Goal: Transaction & Acquisition: Purchase product/service

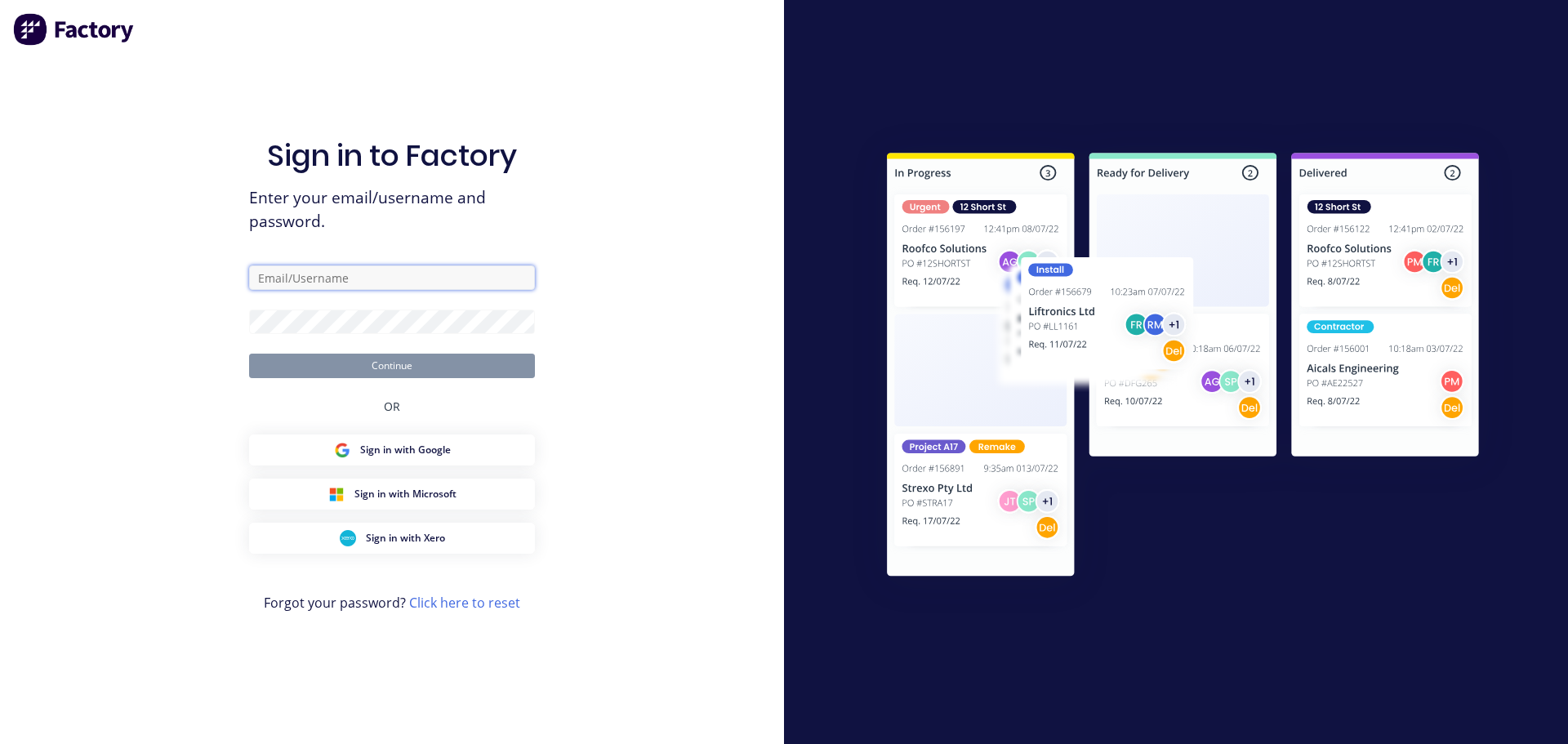
click at [349, 279] on input "text" at bounding box center [392, 278] width 286 height 25
paste input "[EMAIL_ADDRESS][DOMAIN_NAME]"
type input "[EMAIL_ADDRESS][DOMAIN_NAME]"
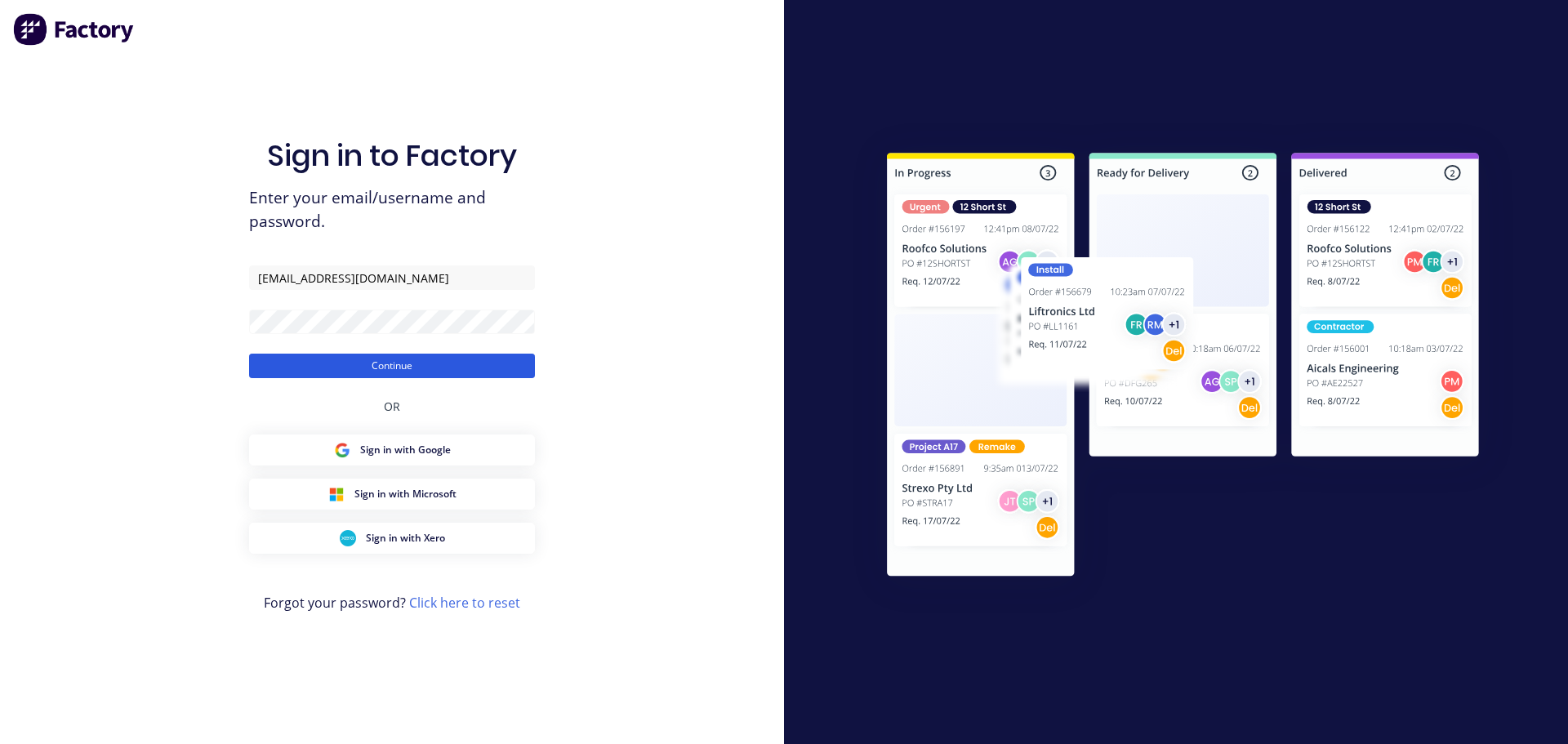
click at [362, 367] on button "Continue" at bounding box center [392, 365] width 286 height 25
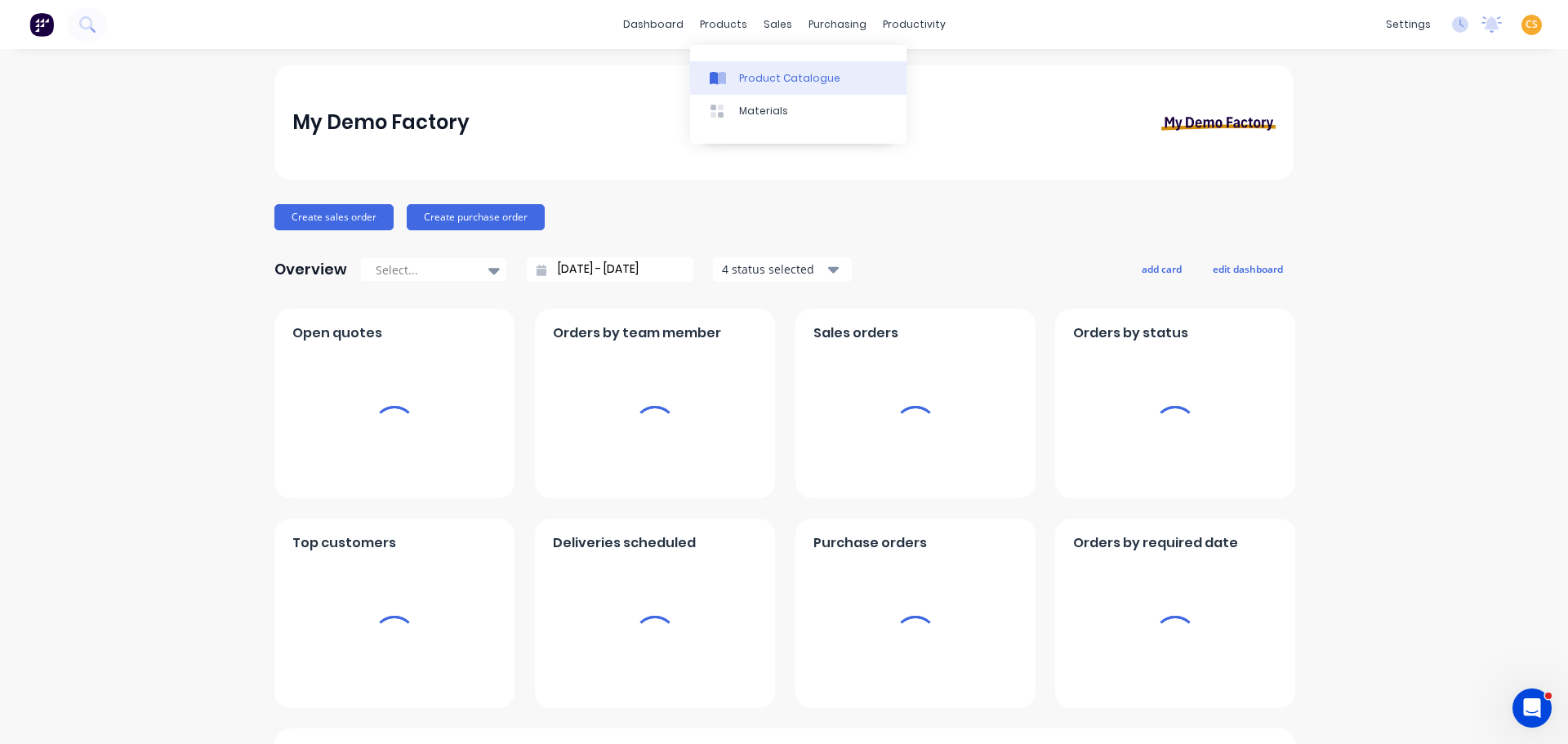
click at [751, 81] on div "Product Catalogue" at bounding box center [790, 78] width 101 height 15
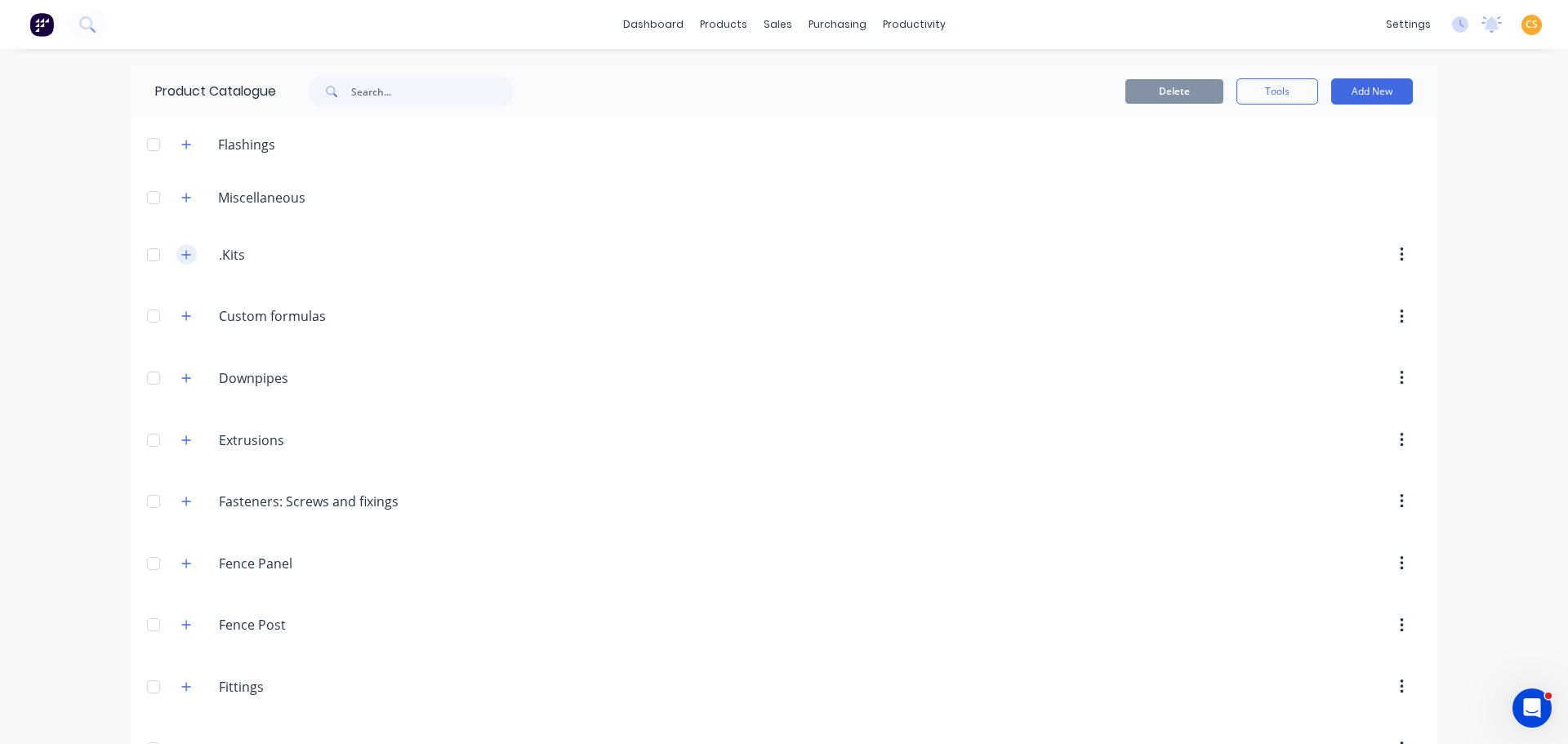
click at [182, 258] on icon "button" at bounding box center [186, 255] width 10 height 11
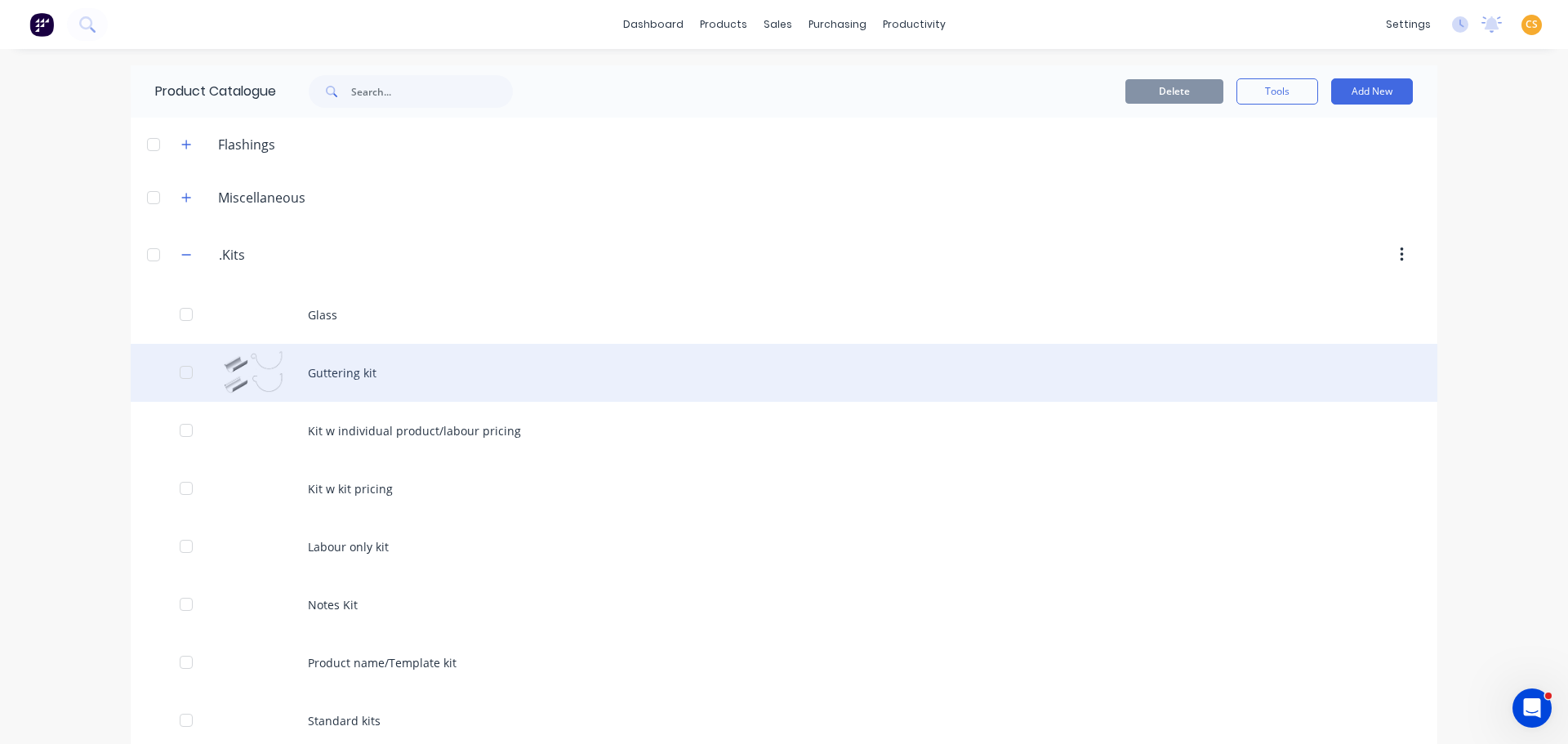
click at [345, 375] on div "Guttering kit" at bounding box center [784, 373] width 1306 height 58
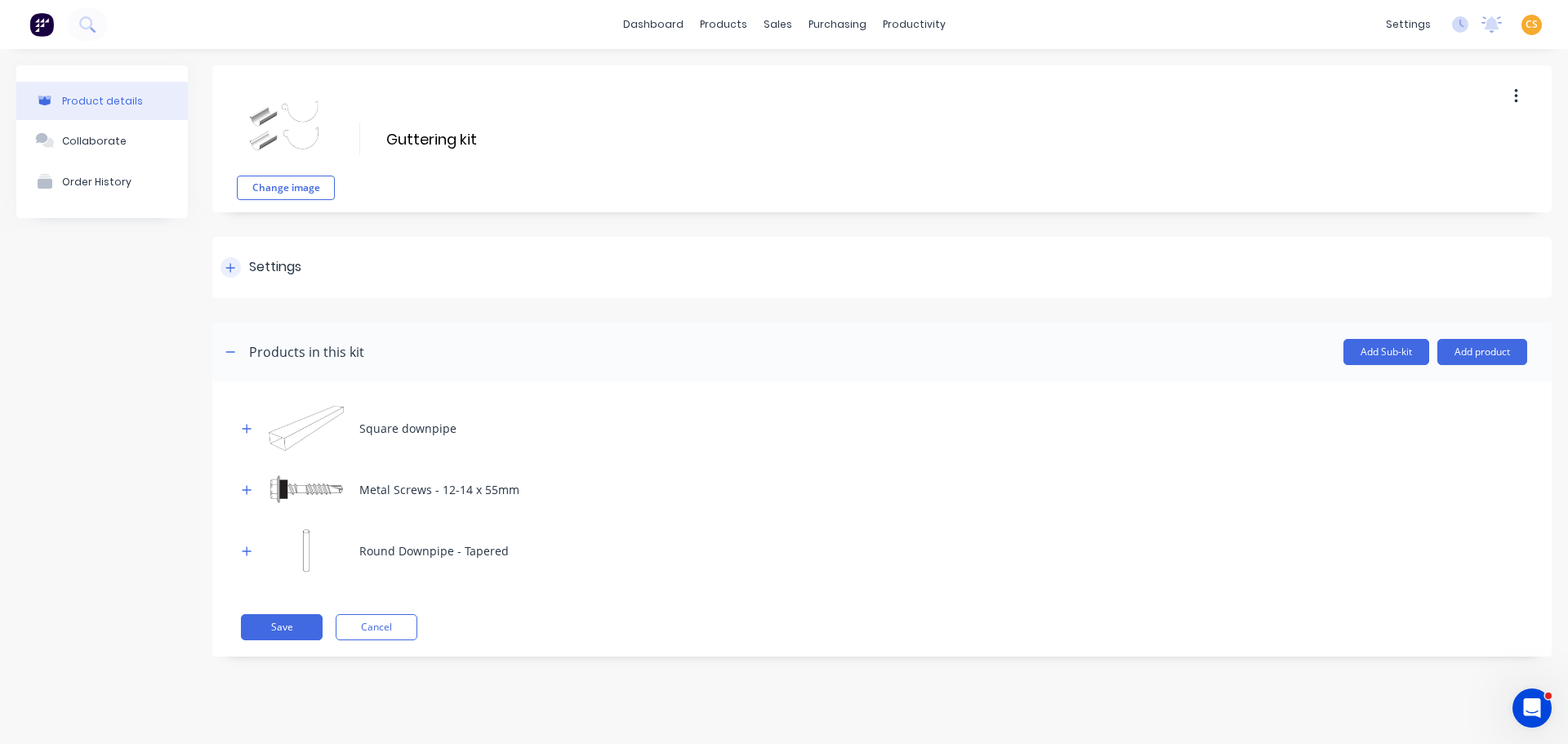
click at [229, 266] on icon at bounding box center [231, 268] width 10 height 11
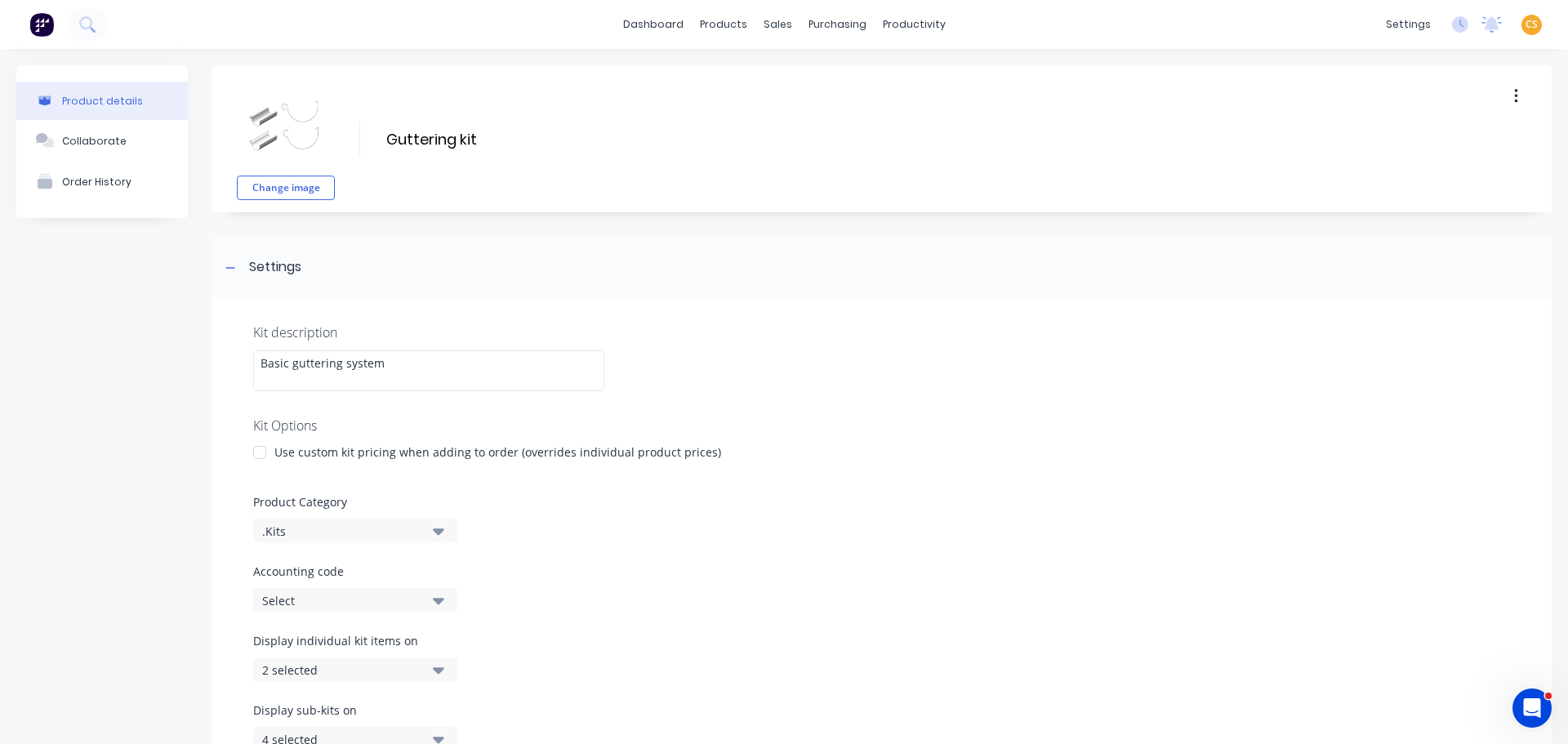
scroll to position [245, 0]
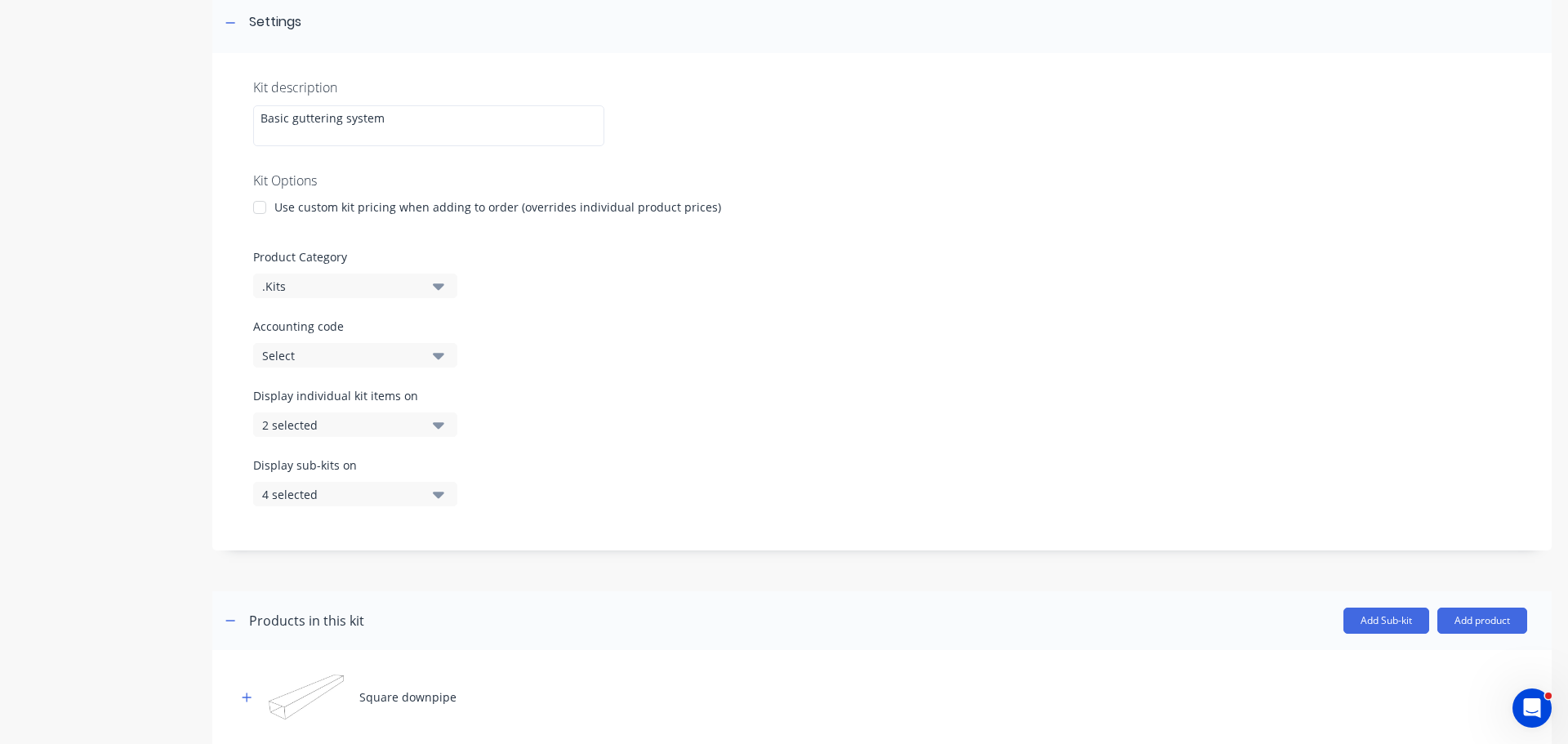
click at [383, 429] on div "2 selected" at bounding box center [342, 424] width 159 height 17
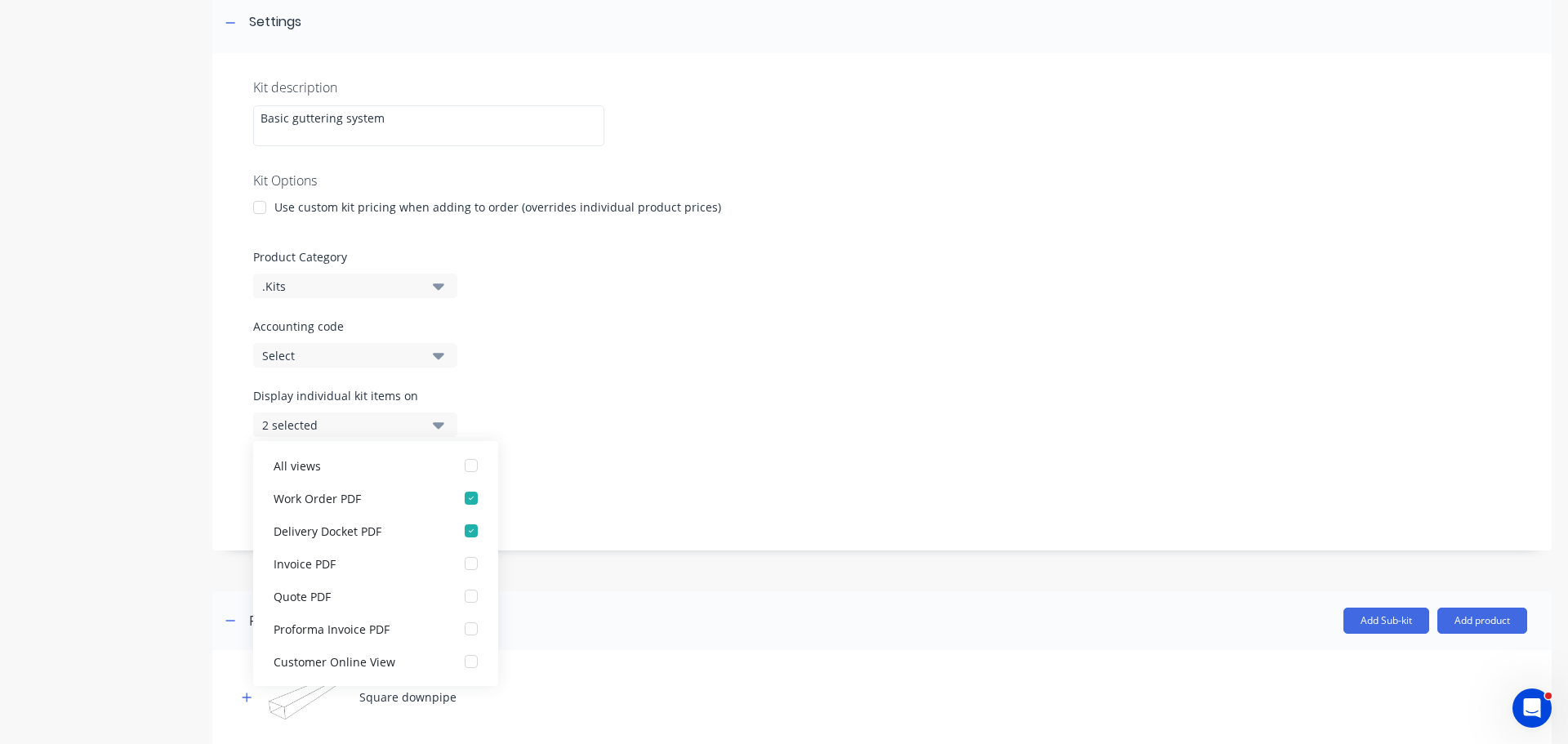
click at [747, 411] on div "Display individual kit items on 2 selected" at bounding box center [882, 421] width 1257 height 69
click at [694, 421] on div "Display individual kit items on 2 selected" at bounding box center [882, 421] width 1257 height 69
click at [207, 464] on div "Product details Collaborate Order History Change image Guttering kit Guttering …" at bounding box center [784, 384] width 1535 height 1129
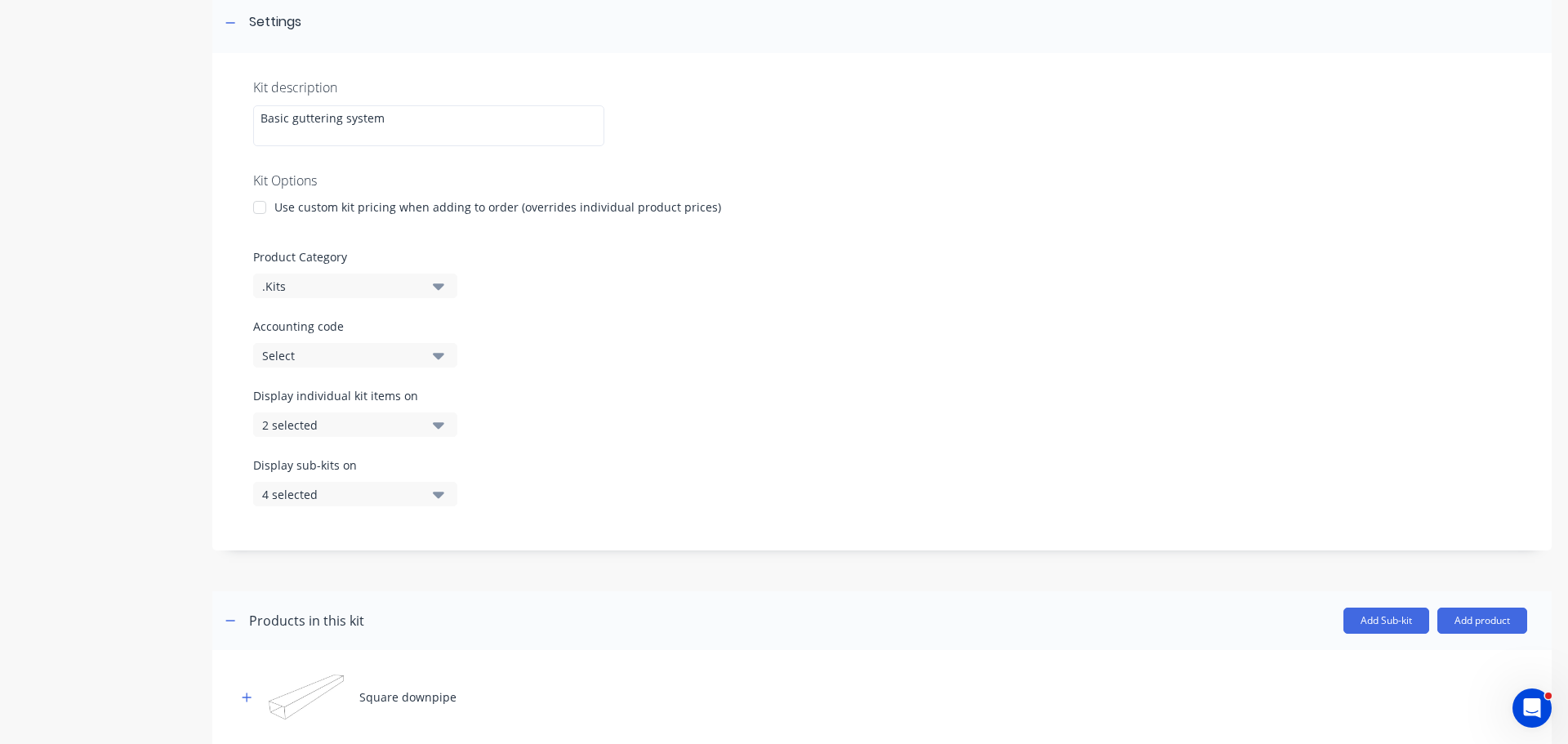
click at [297, 487] on div "4 selected" at bounding box center [342, 494] width 159 height 17
click at [614, 428] on div "Display individual kit items on 2 selected" at bounding box center [882, 421] width 1257 height 69
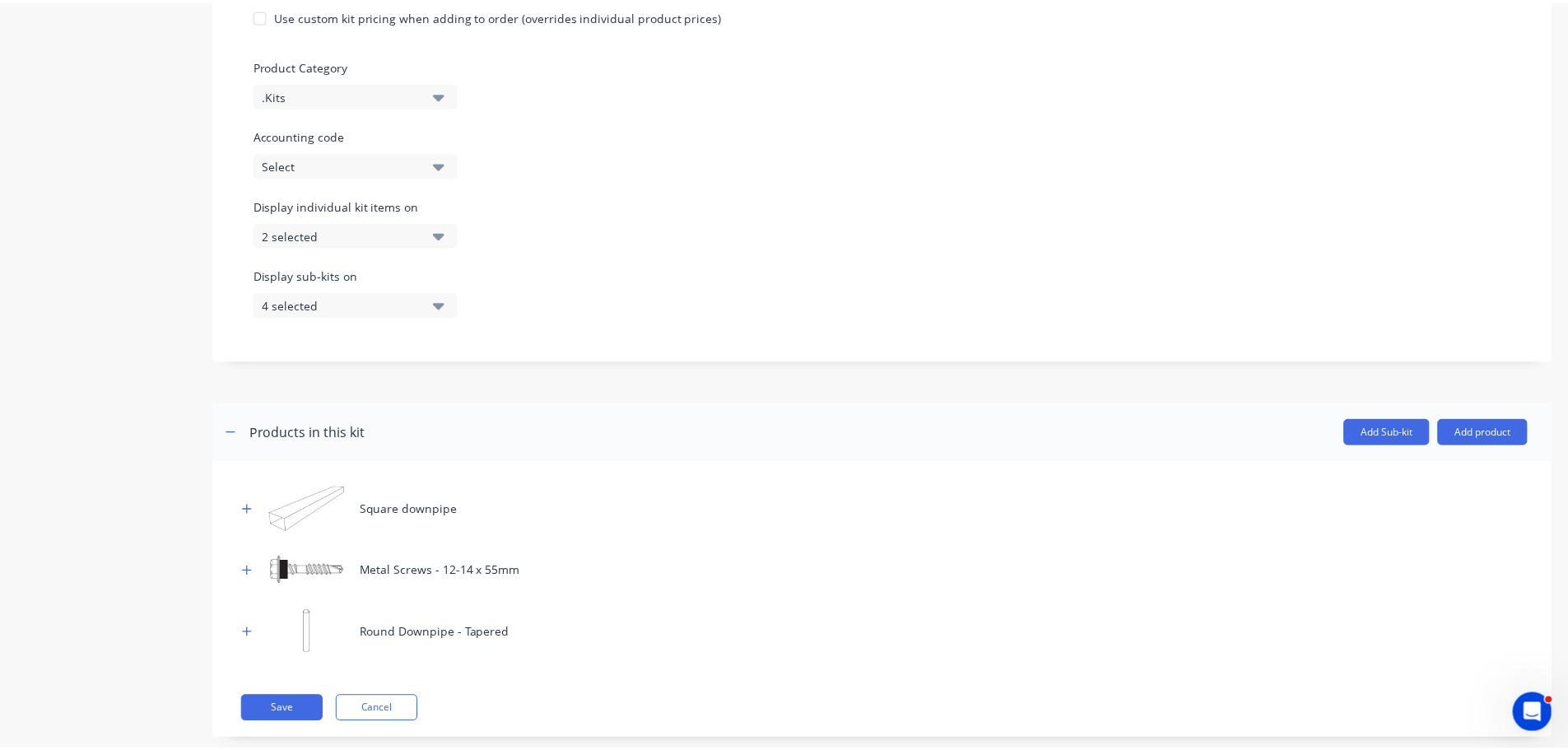
scroll to position [471, 0]
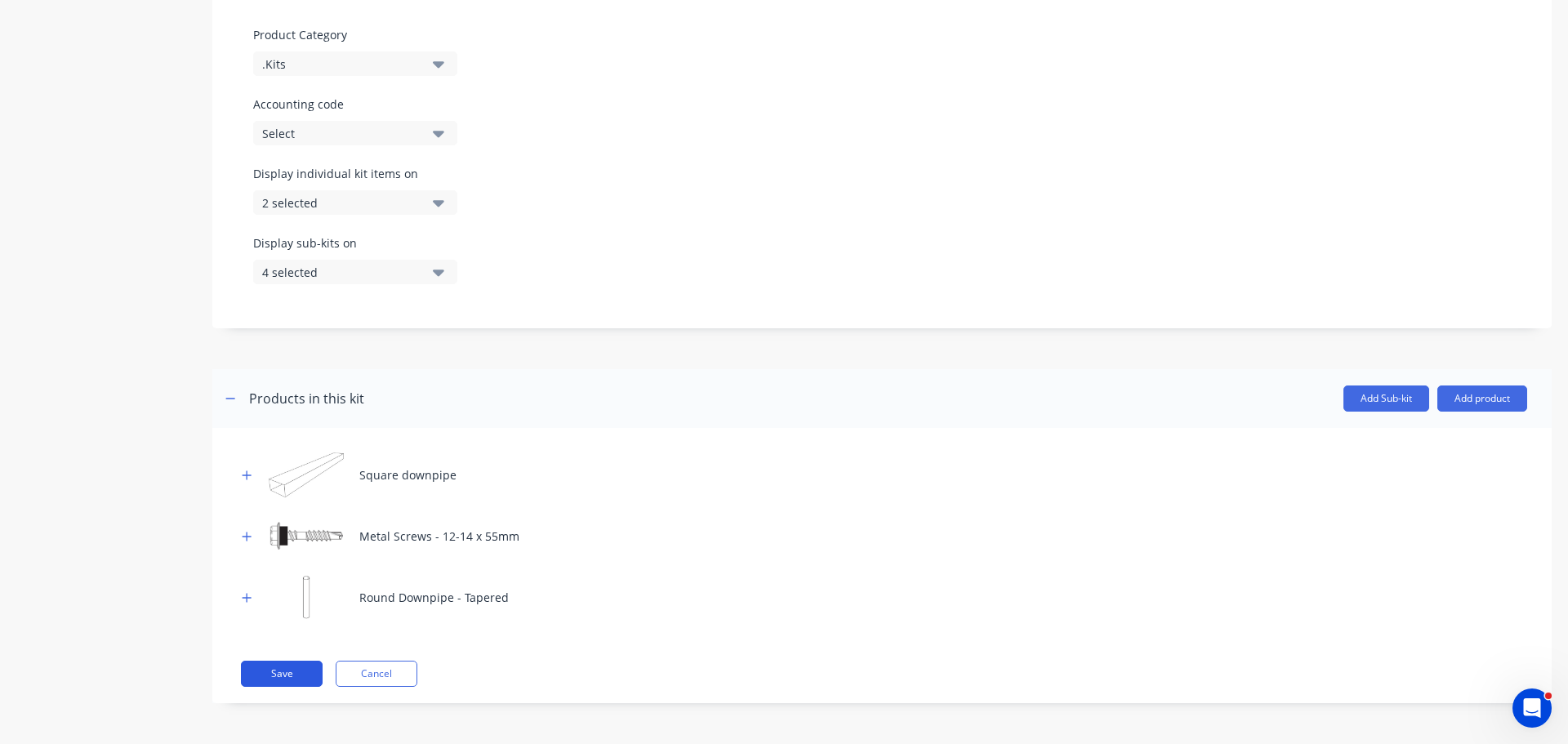
click at [274, 666] on button "Save" at bounding box center [282, 674] width 82 height 26
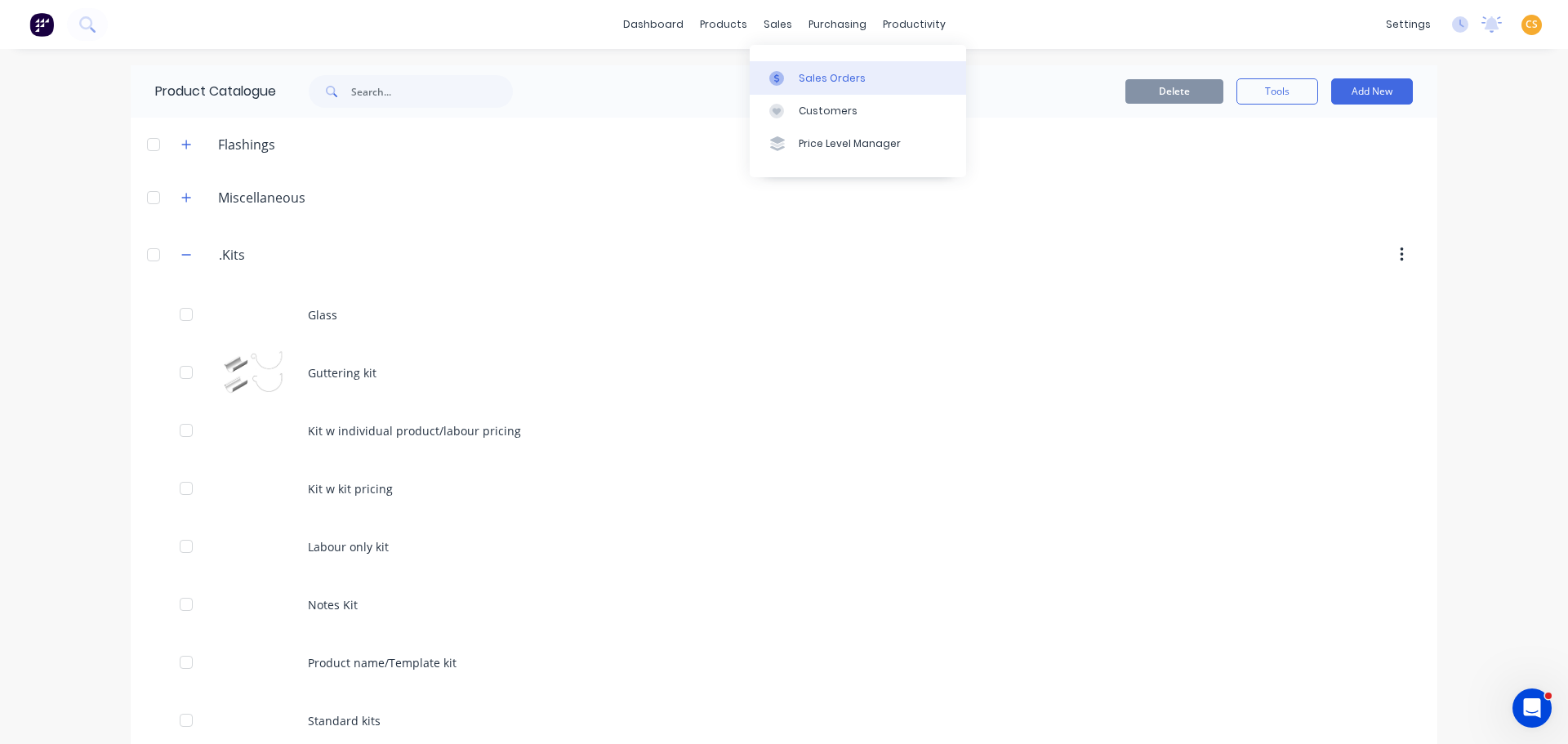
click at [817, 79] on div "Sales Orders" at bounding box center [832, 78] width 67 height 15
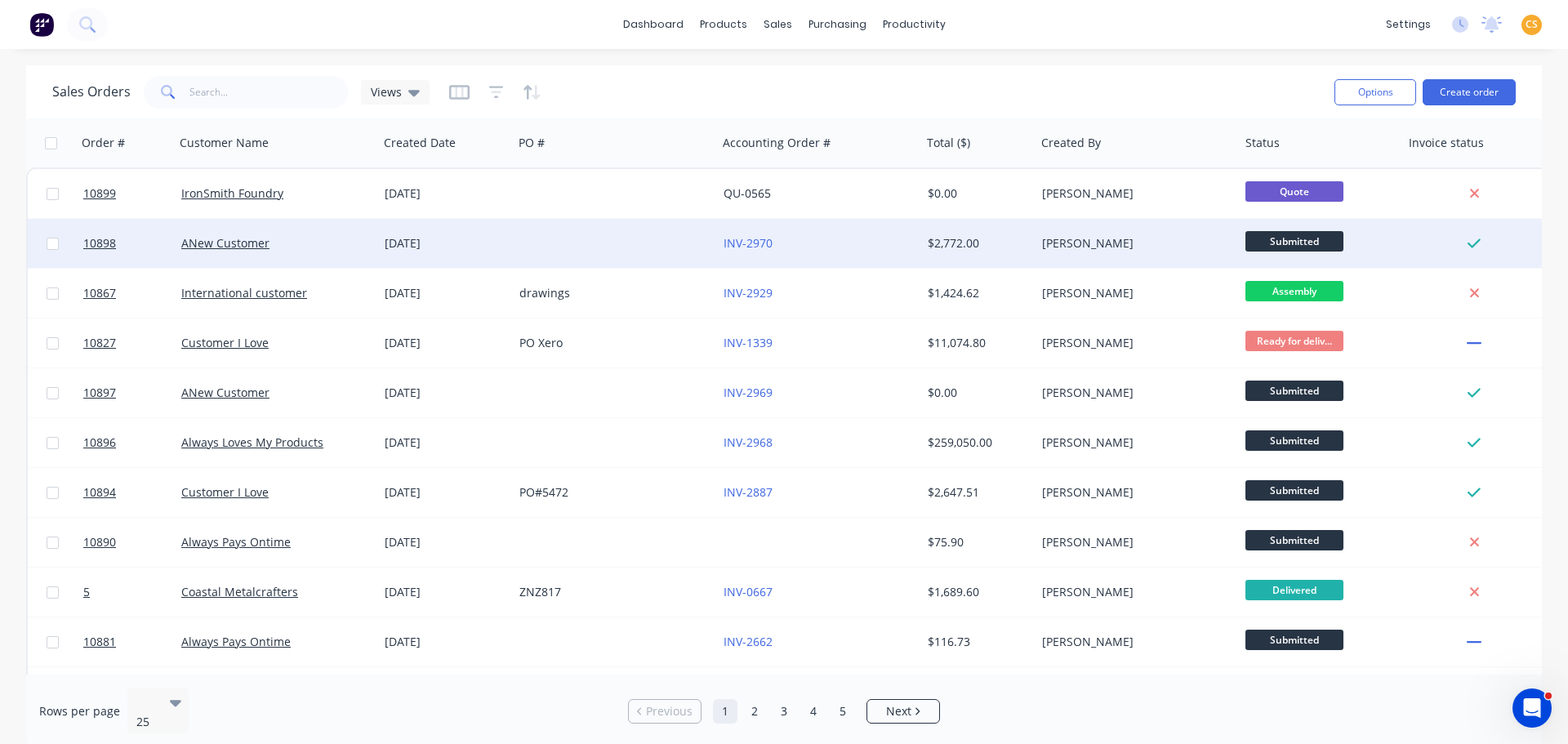
click at [295, 253] on div "ANew Customer" at bounding box center [277, 244] width 204 height 49
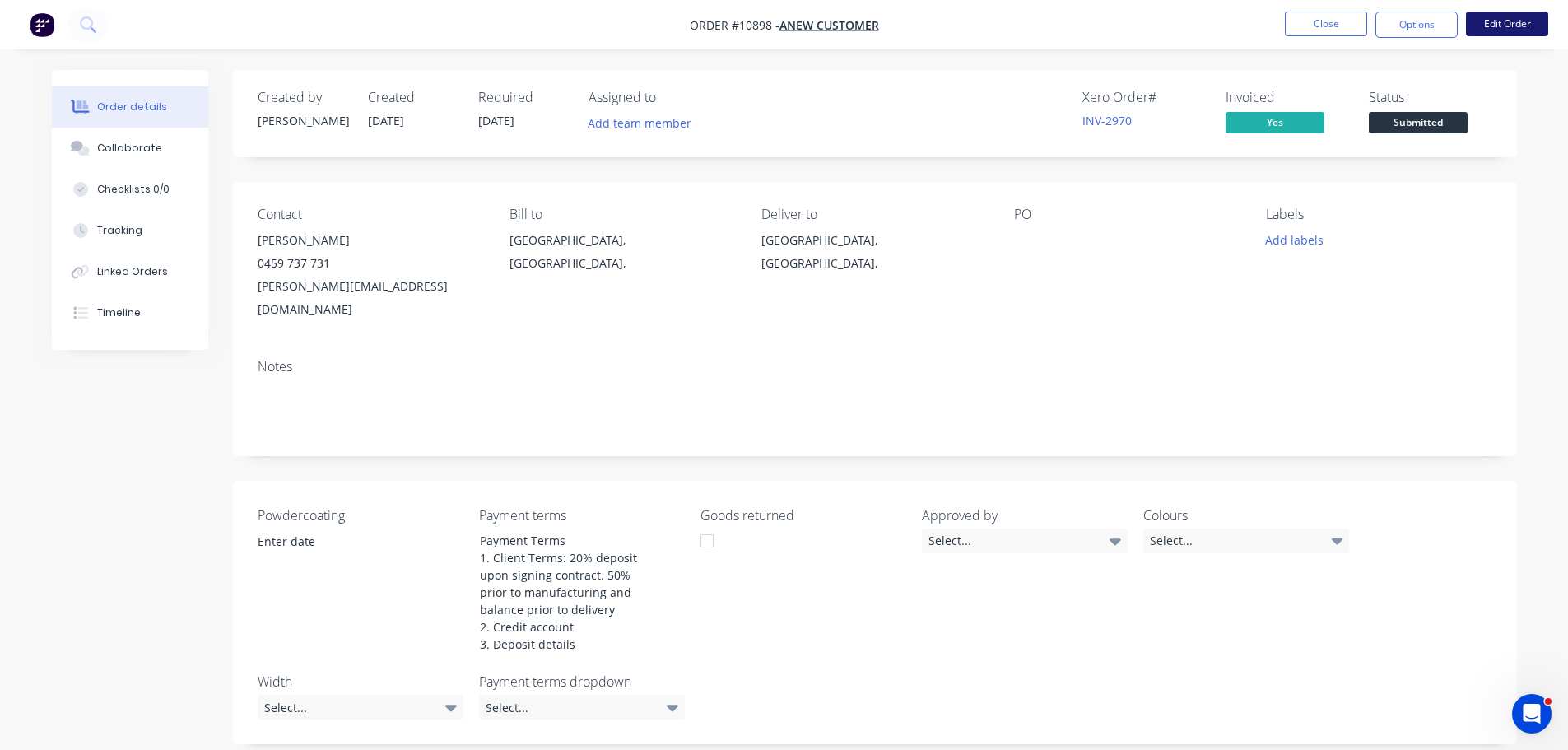
click at [1498, 25] on button "Edit Order" at bounding box center [1507, 24] width 82 height 25
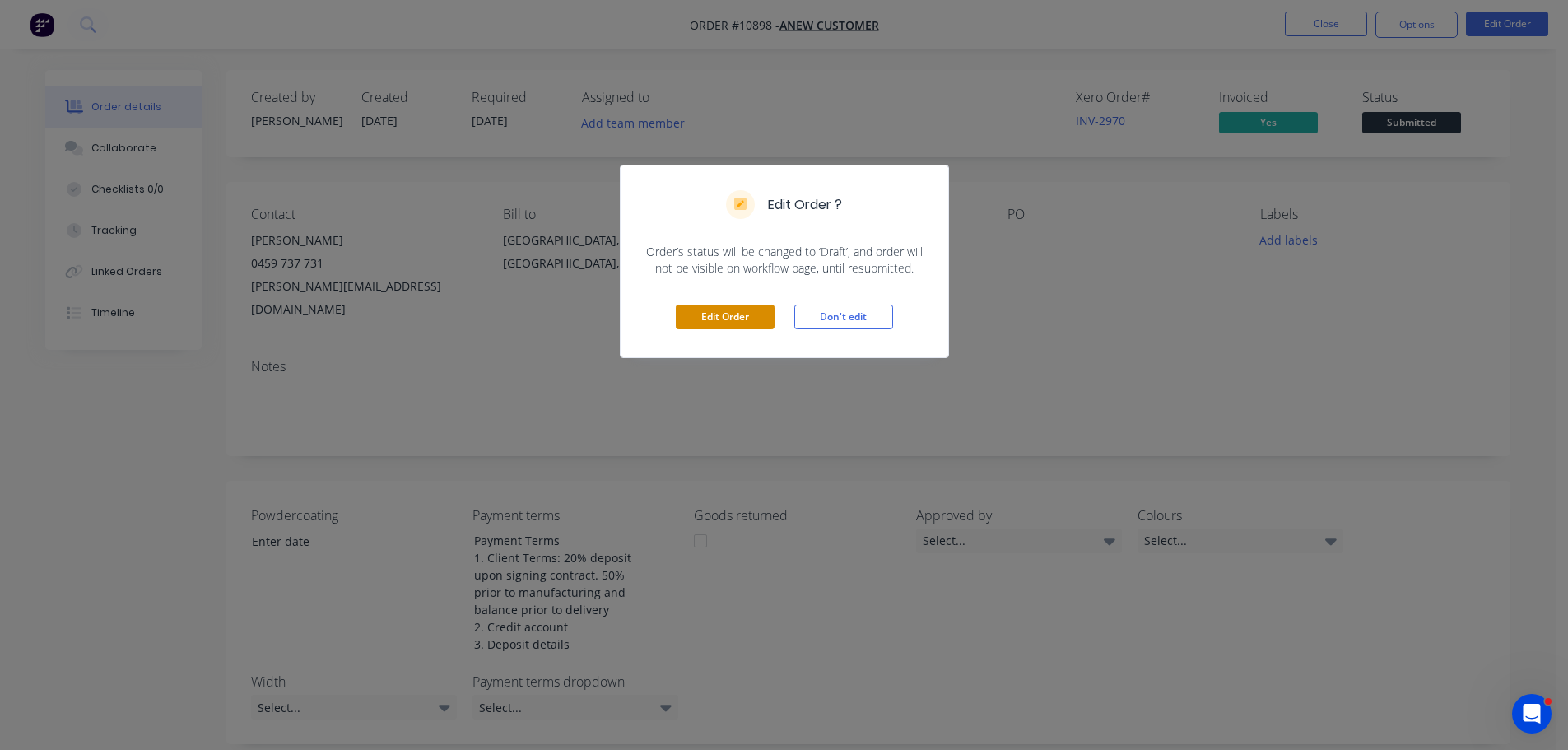
click at [716, 324] on button "Edit Order" at bounding box center [725, 317] width 99 height 25
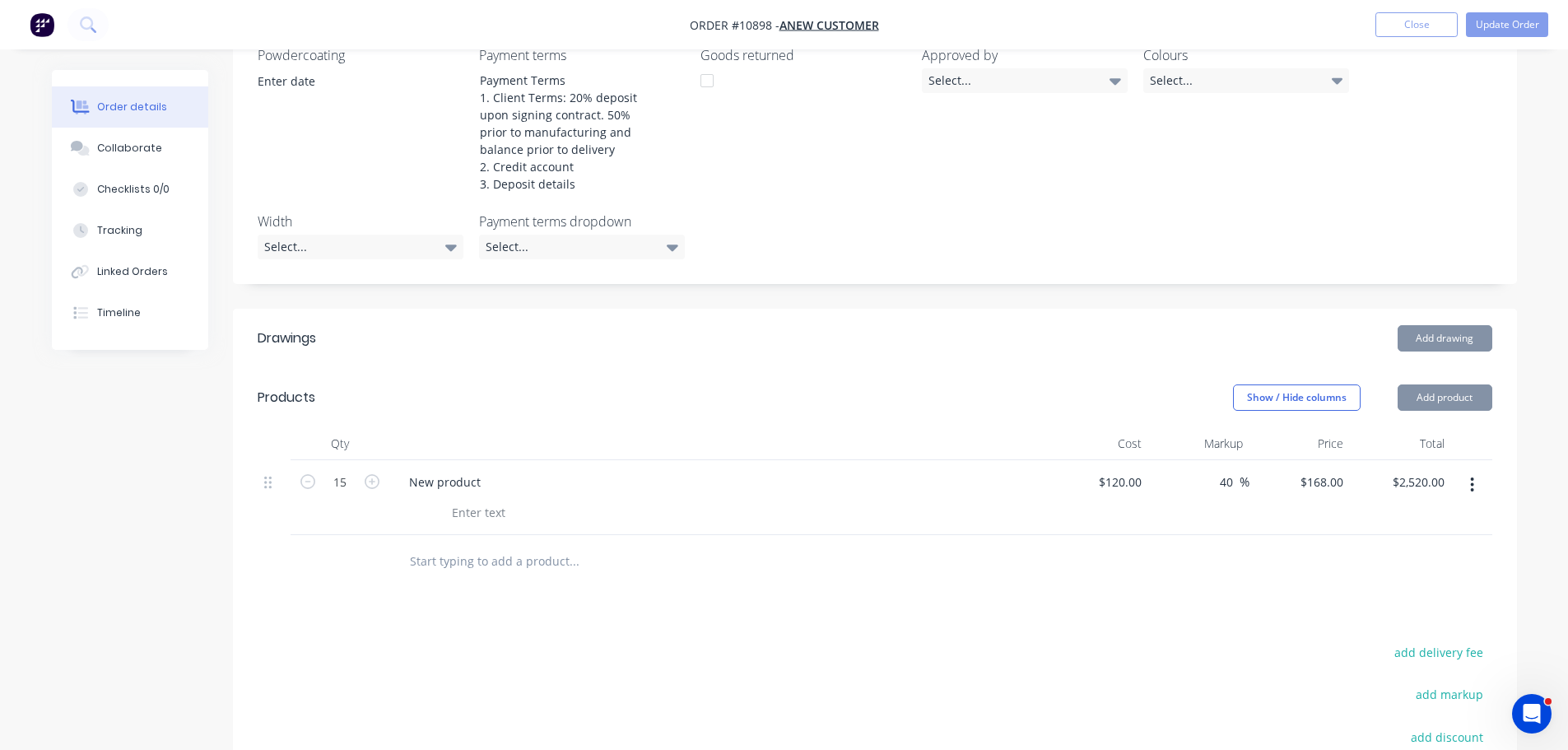
scroll to position [716, 0]
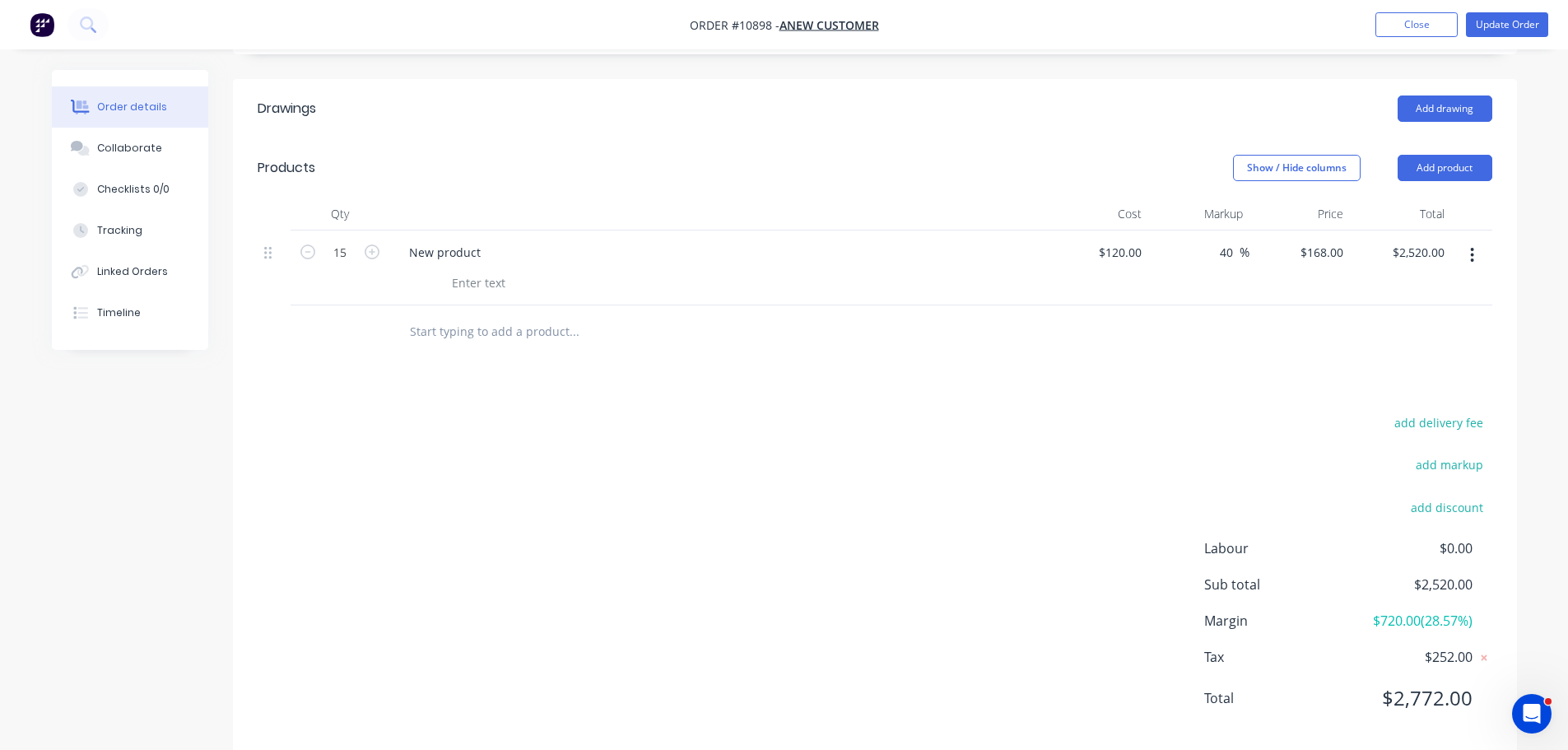
click at [1471, 246] on icon "button" at bounding box center [1472, 255] width 4 height 18
click at [1379, 385] on div "Delete" at bounding box center [1414, 396] width 127 height 24
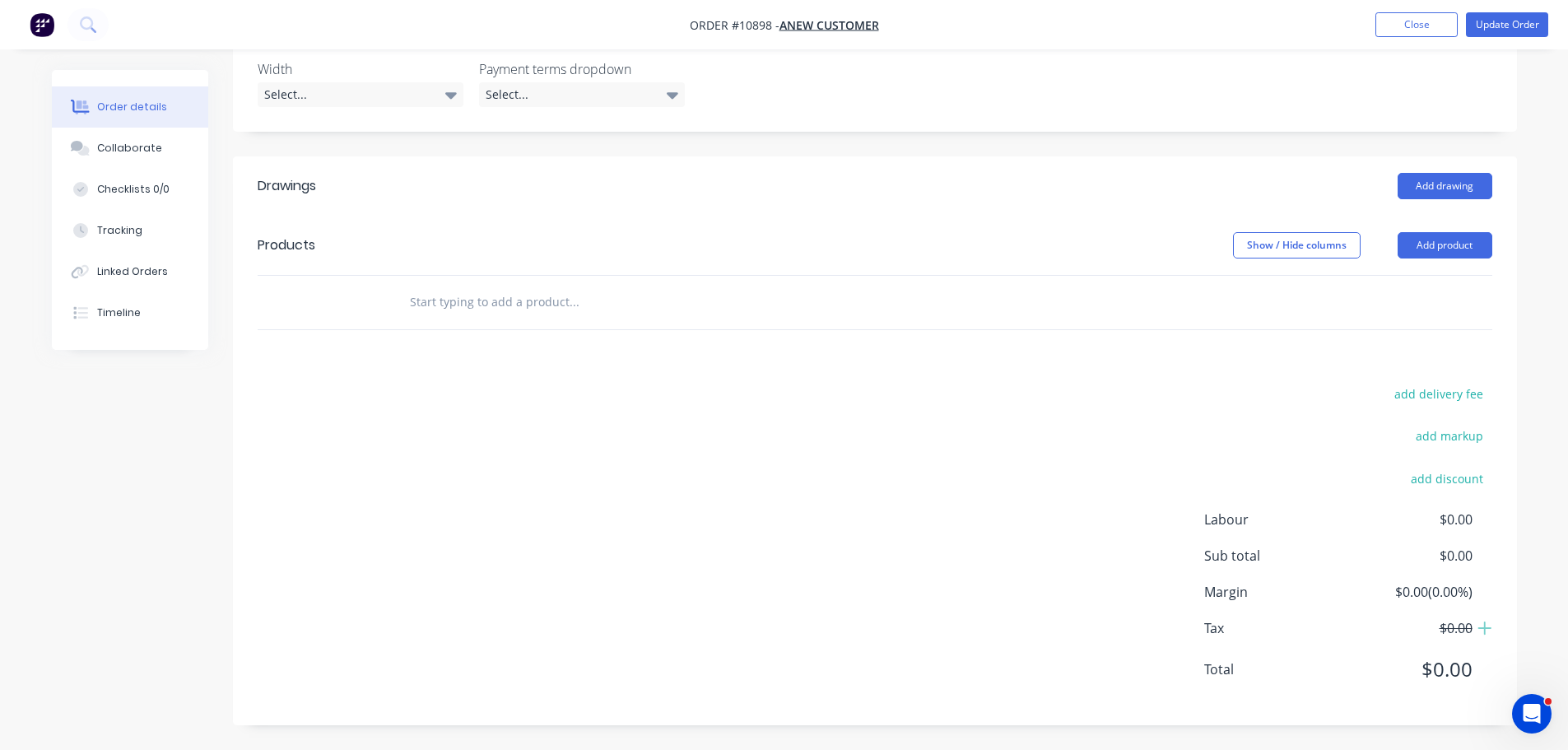
scroll to position [610, 0]
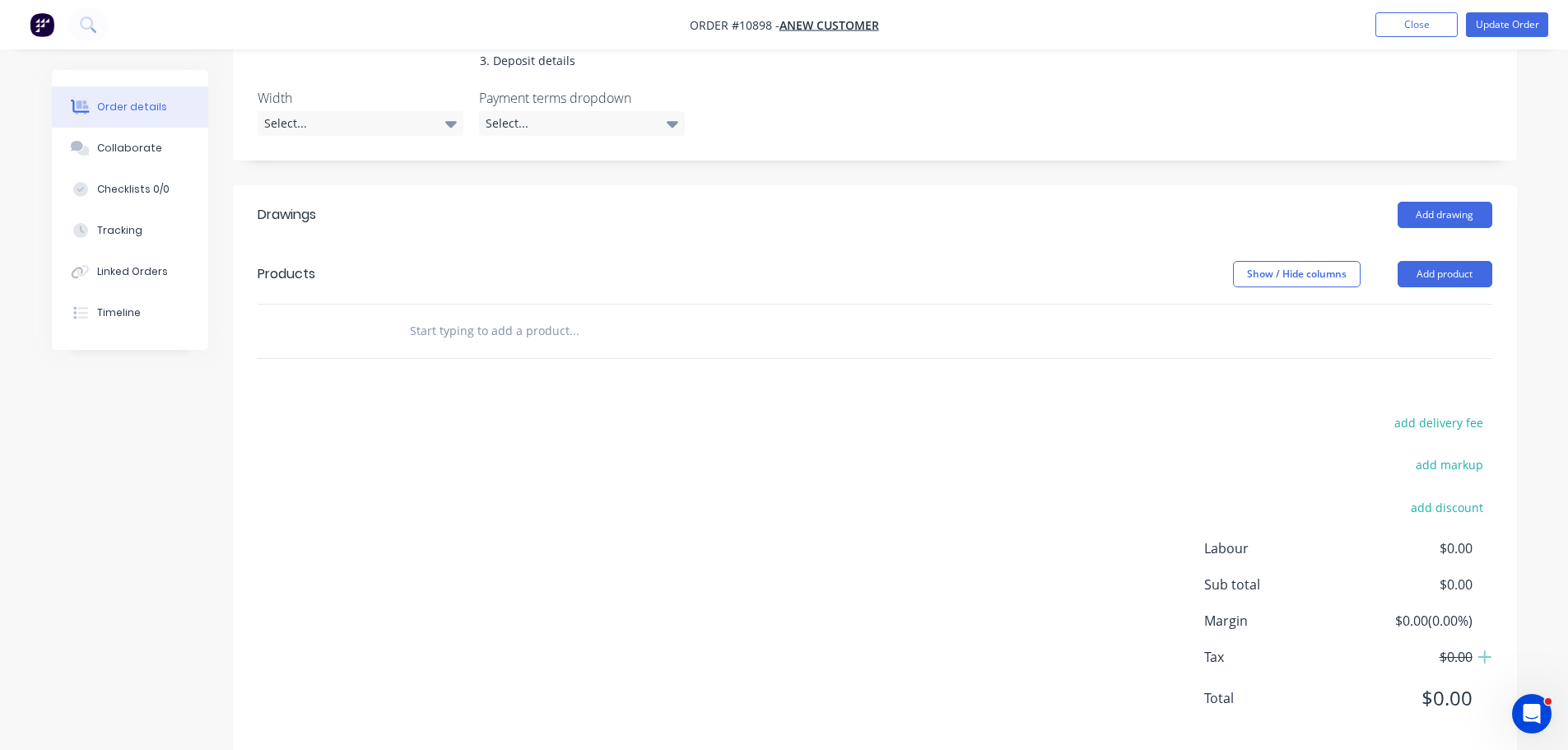
click at [474, 315] on input "text" at bounding box center [573, 331] width 330 height 33
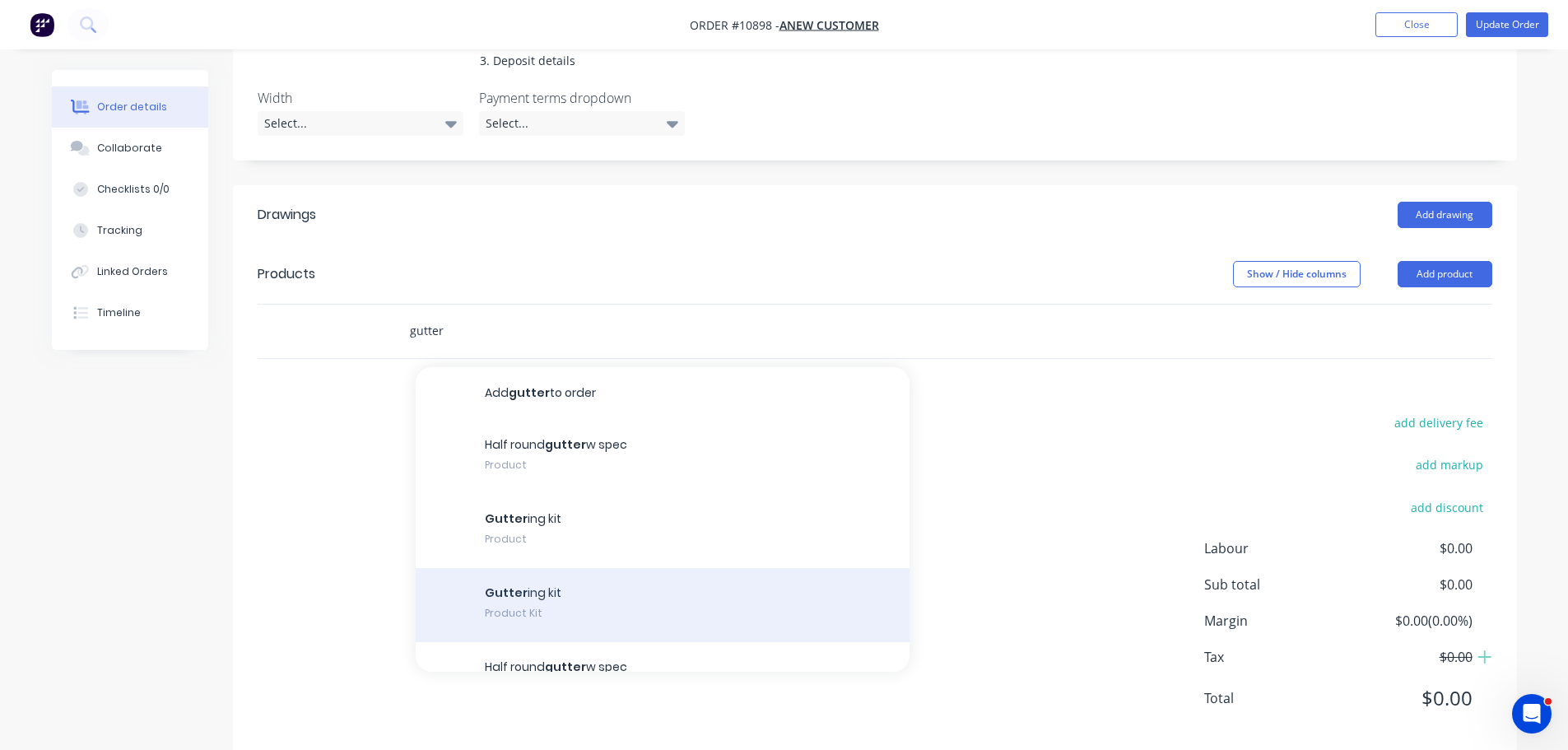
type input "gutter"
click at [568, 575] on div "Gutter ing kit Product Kit" at bounding box center [662, 605] width 494 height 74
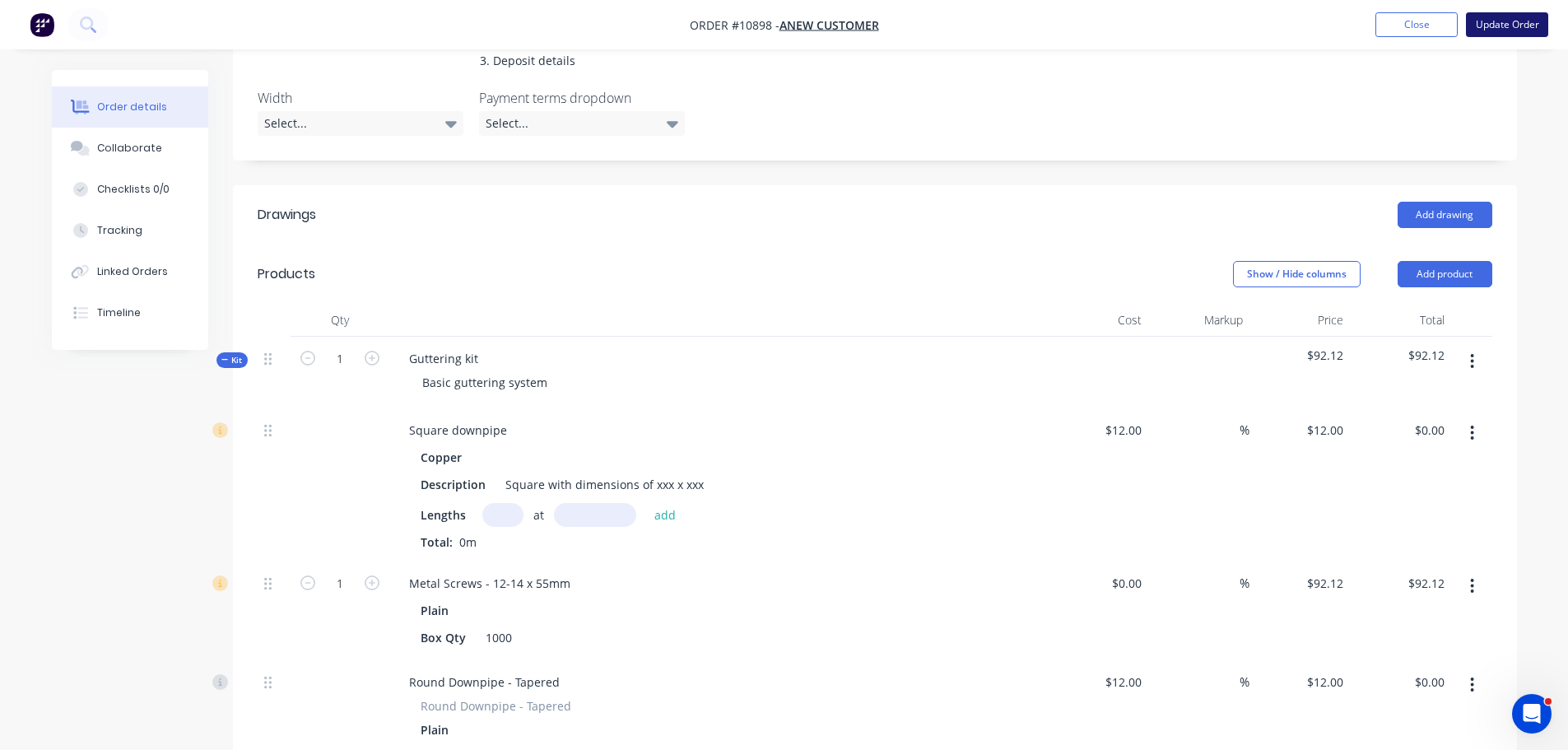
click at [1533, 22] on button "Update Order" at bounding box center [1507, 25] width 82 height 25
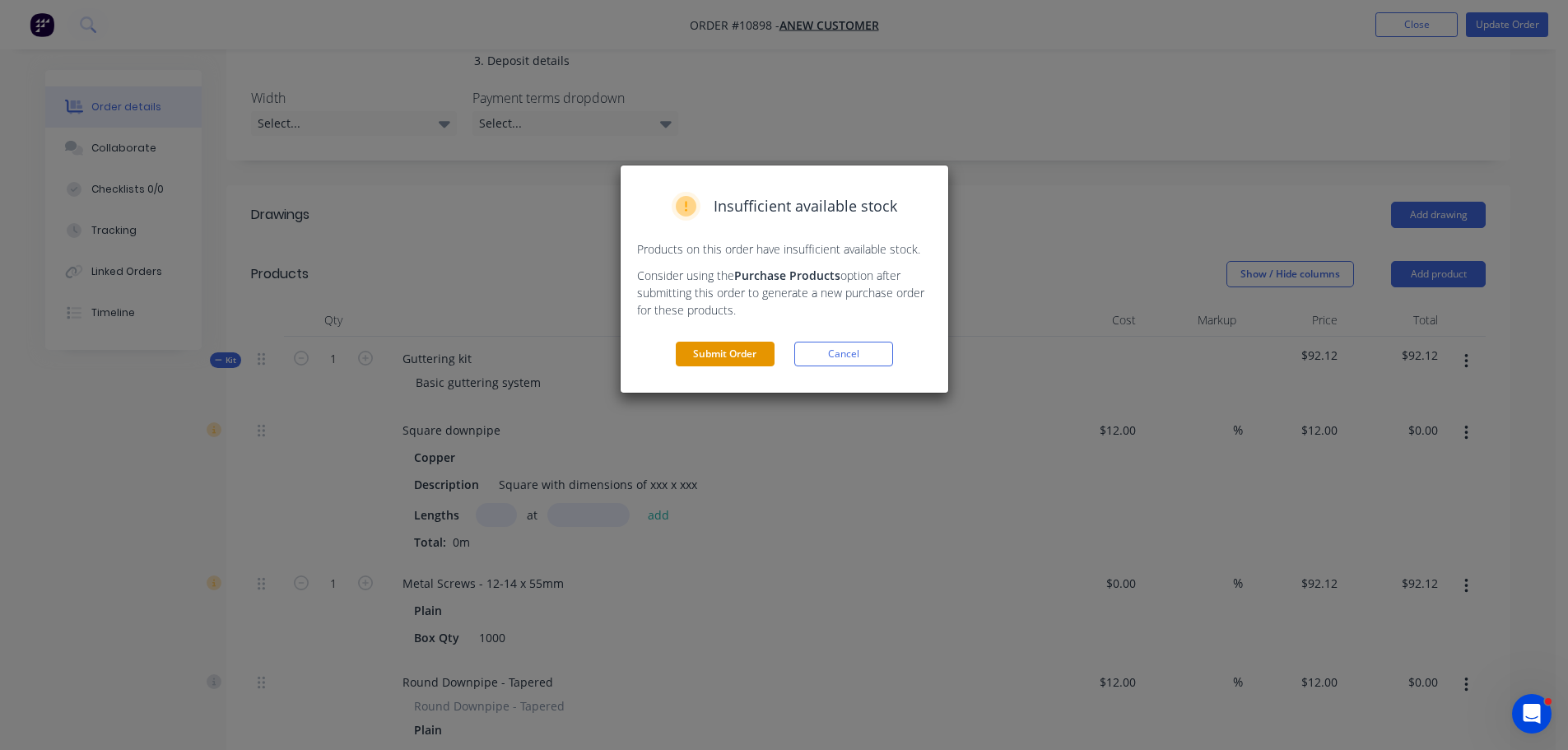
click at [747, 355] on button "Submit Order" at bounding box center [725, 354] width 99 height 25
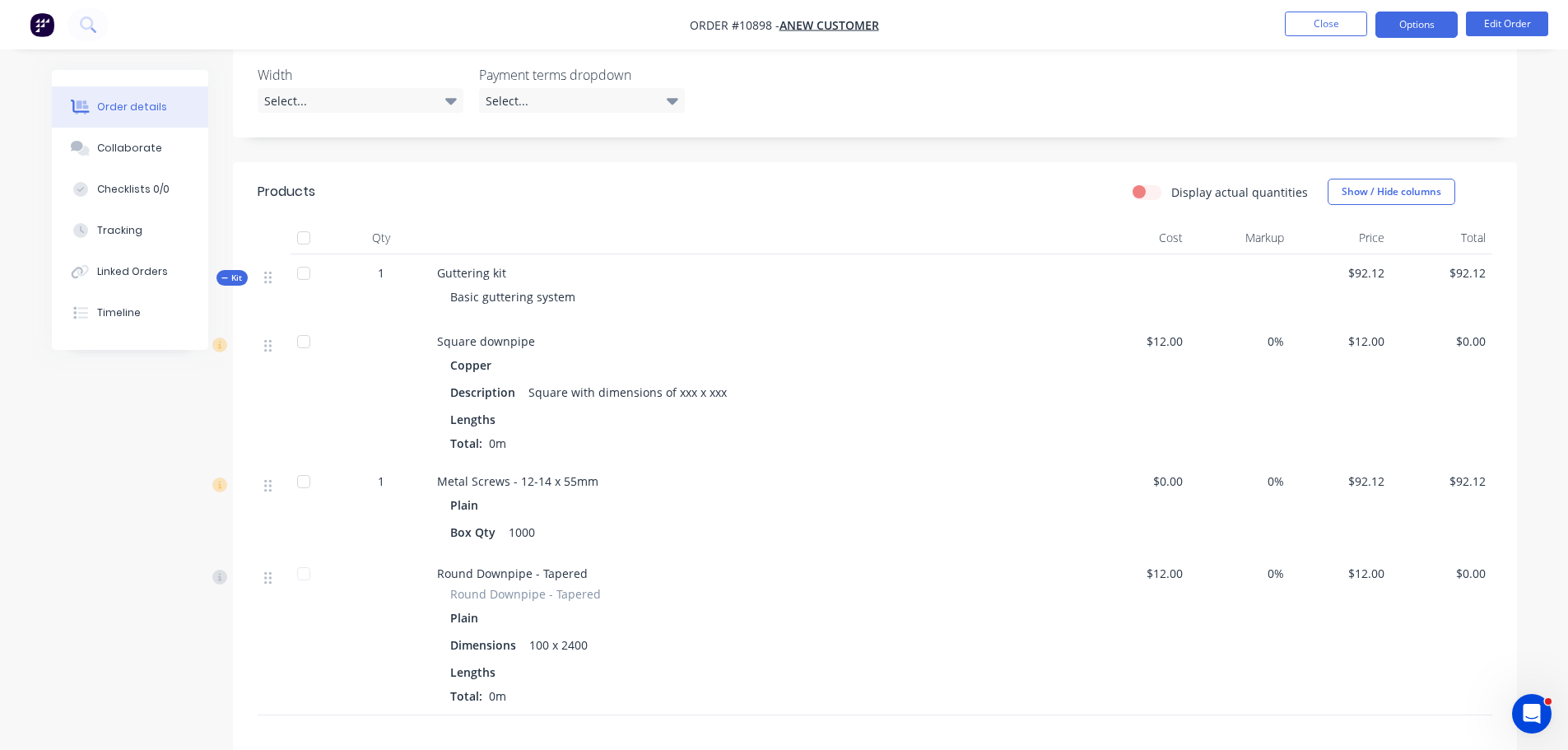
click at [1402, 29] on button "Options" at bounding box center [1416, 25] width 82 height 26
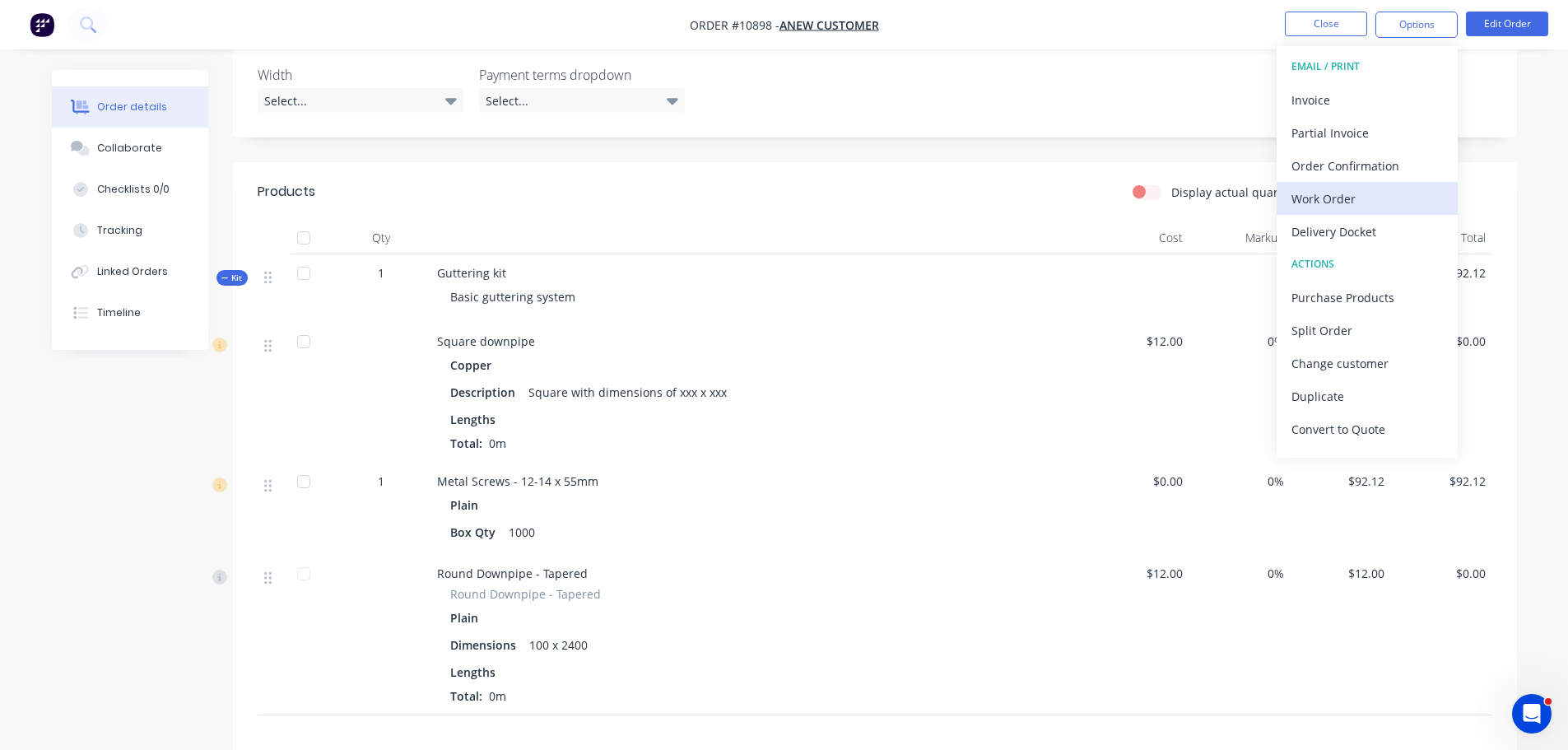
click at [1344, 207] on div "Work Order" at bounding box center [1367, 199] width 152 height 24
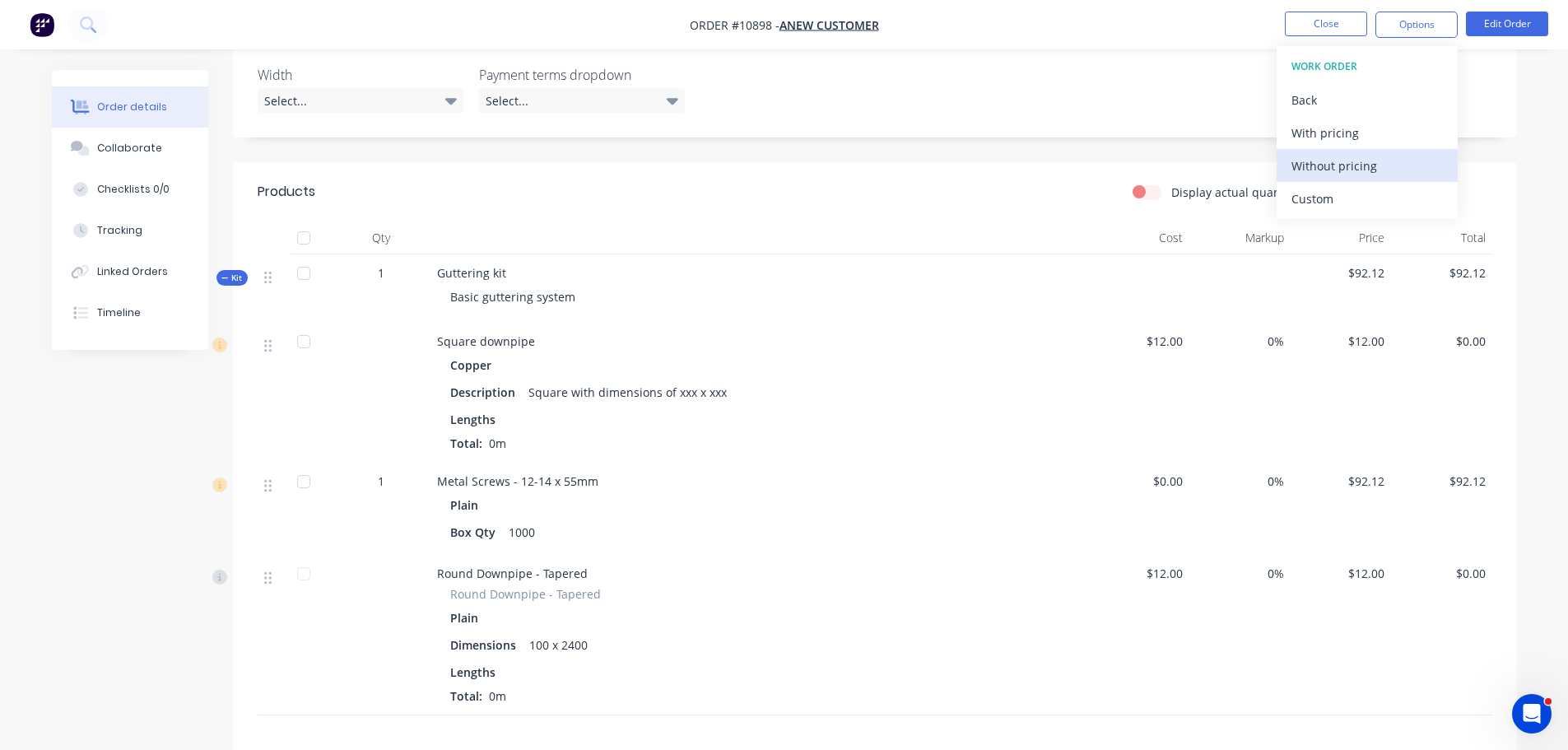
click at [1335, 170] on div "Without pricing" at bounding box center [1367, 166] width 152 height 24
click at [228, 274] on icon at bounding box center [225, 279] width 7 height 8
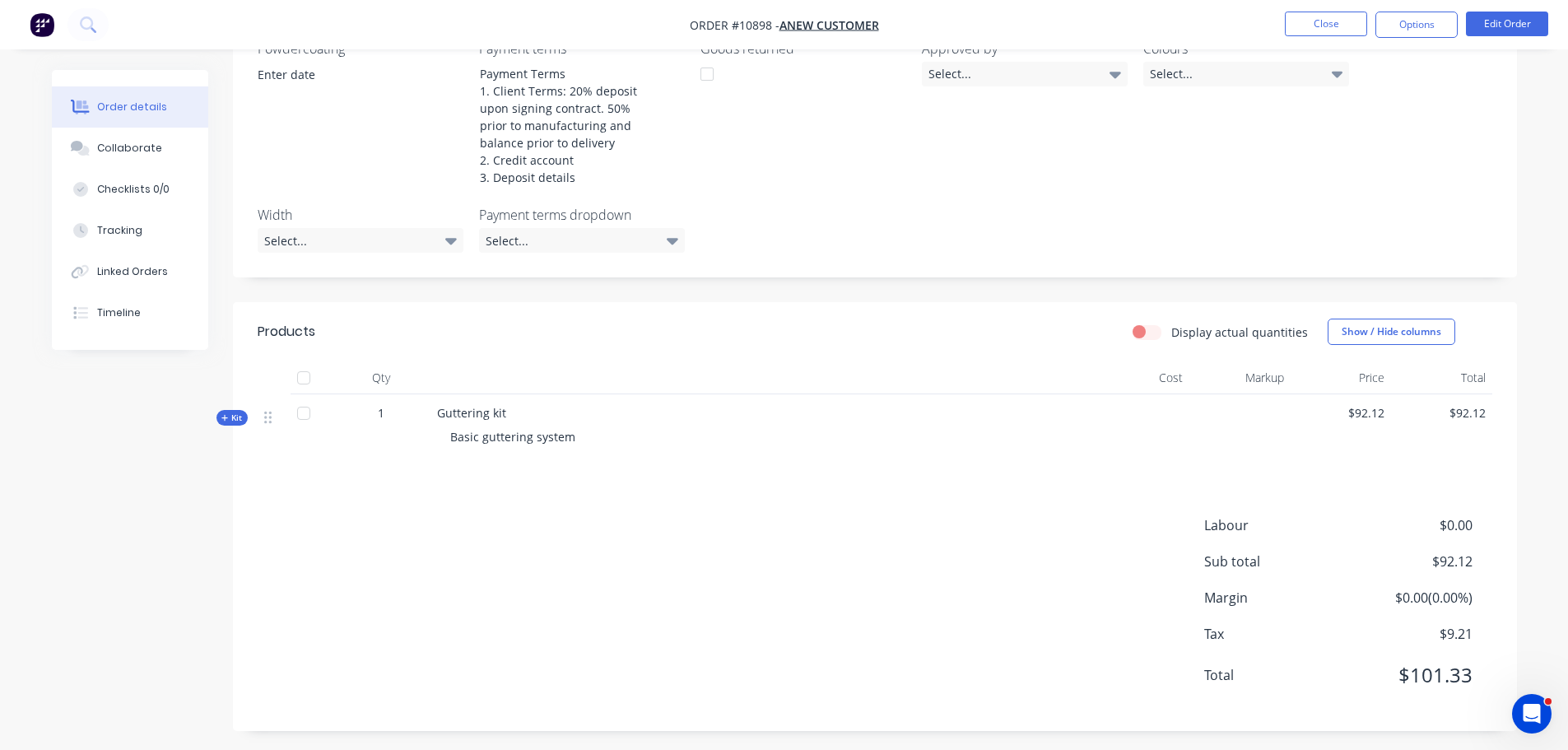
click at [242, 412] on span "Kit" at bounding box center [232, 417] width 21 height 12
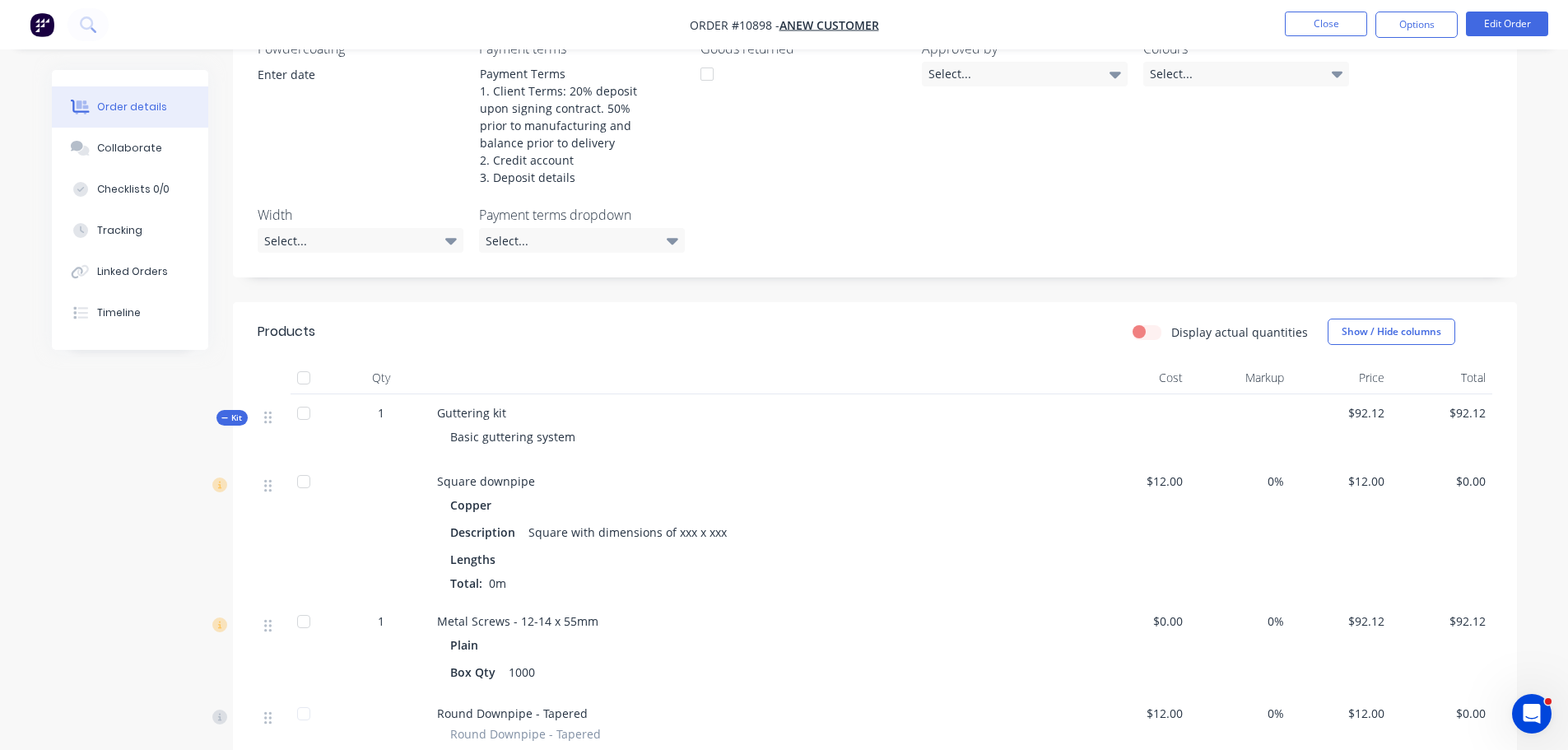
scroll to position [607, 0]
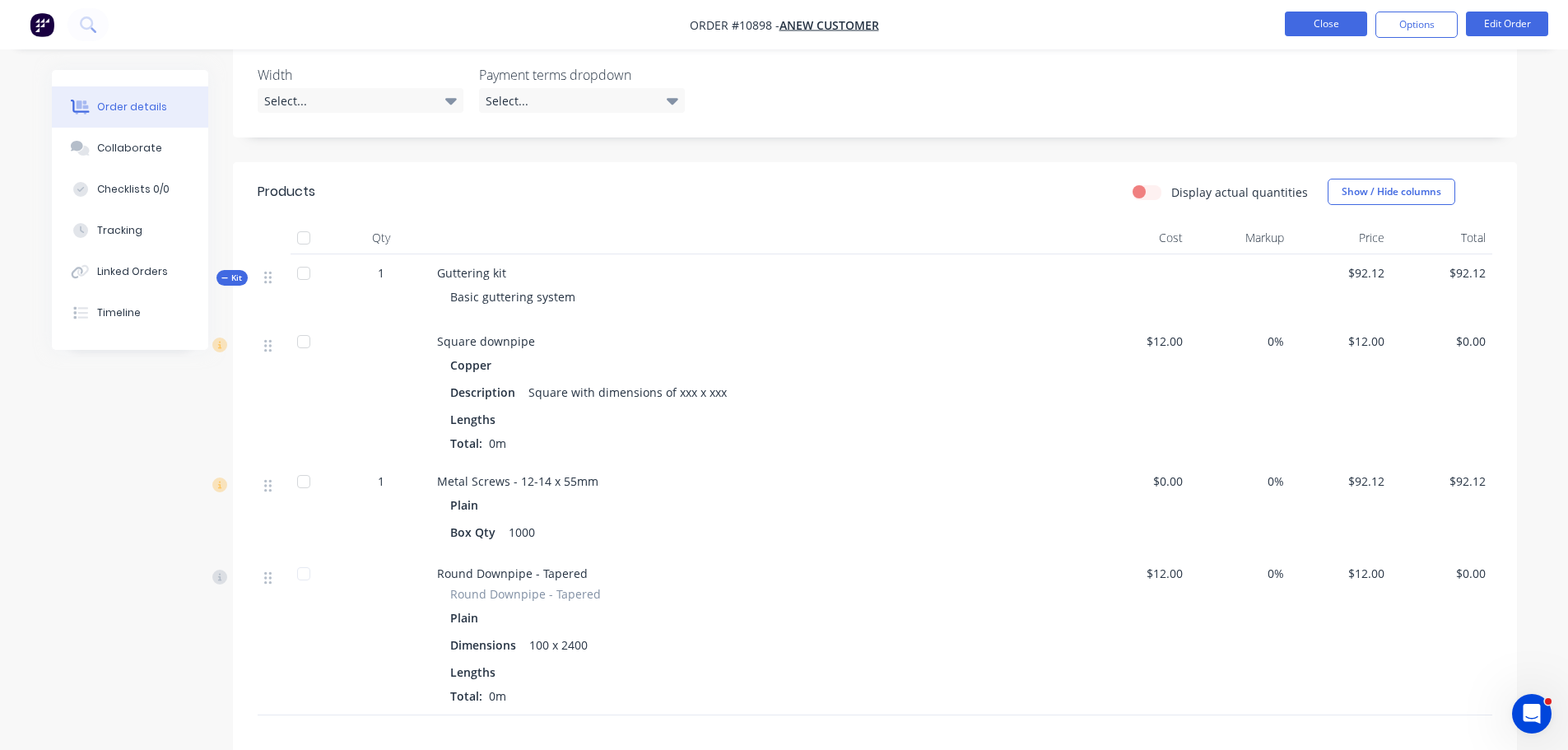
click at [1321, 21] on button "Close" at bounding box center [1326, 24] width 82 height 25
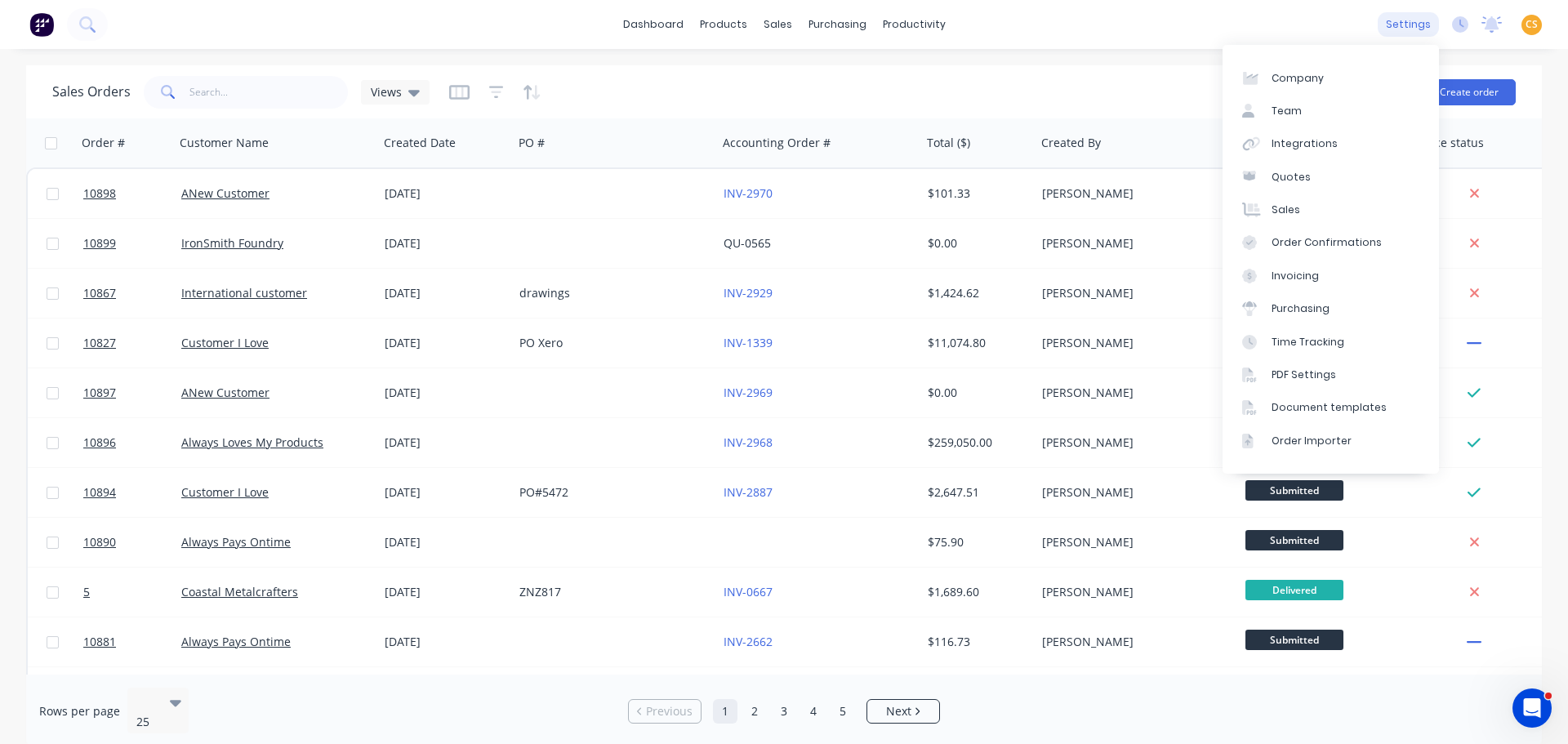
click at [1399, 25] on div "settings" at bounding box center [1408, 25] width 61 height 25
click at [1306, 372] on div "PDF Settings" at bounding box center [1303, 374] width 65 height 15
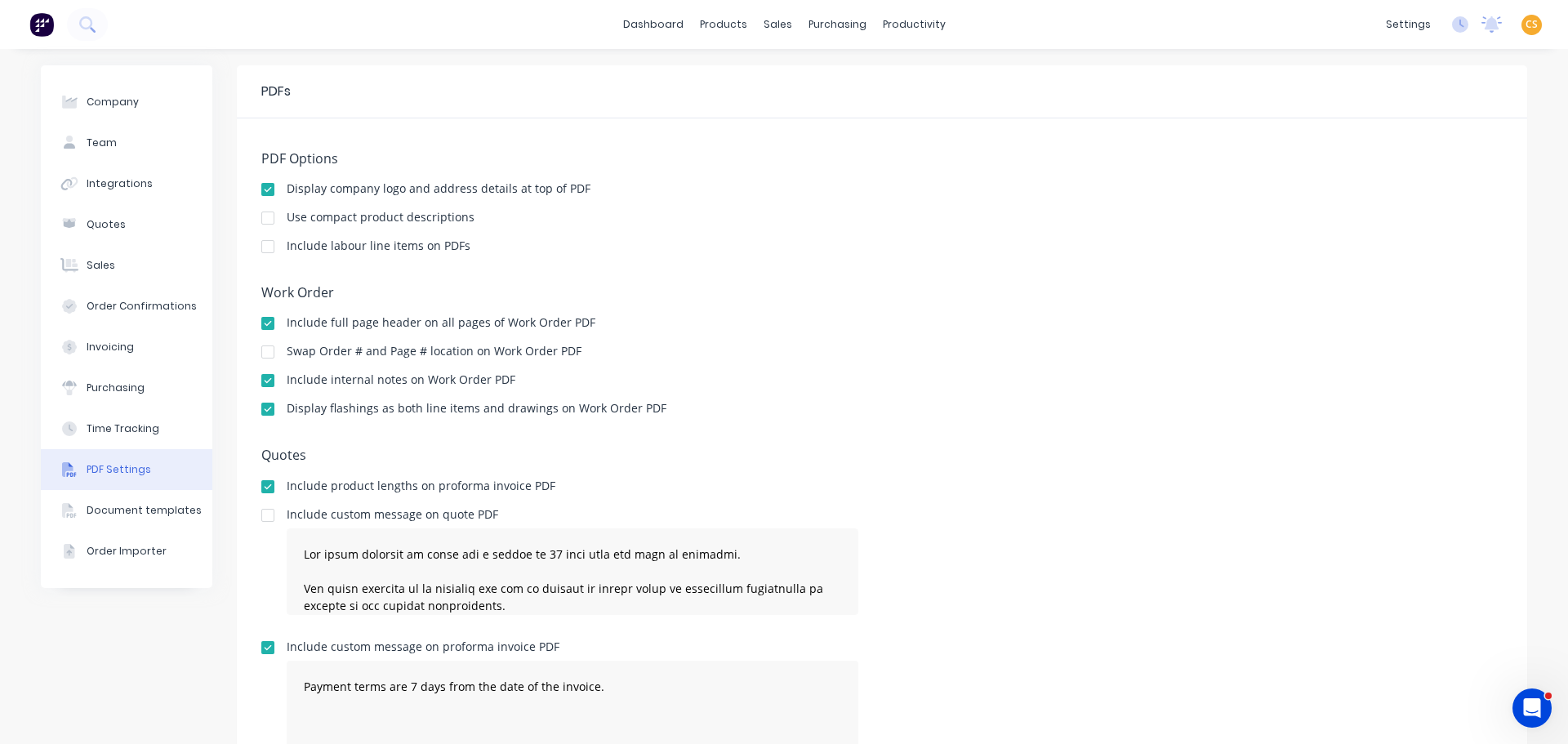
click at [259, 249] on div at bounding box center [268, 247] width 33 height 33
click at [825, 80] on div "Sales Orders" at bounding box center [832, 78] width 67 height 15
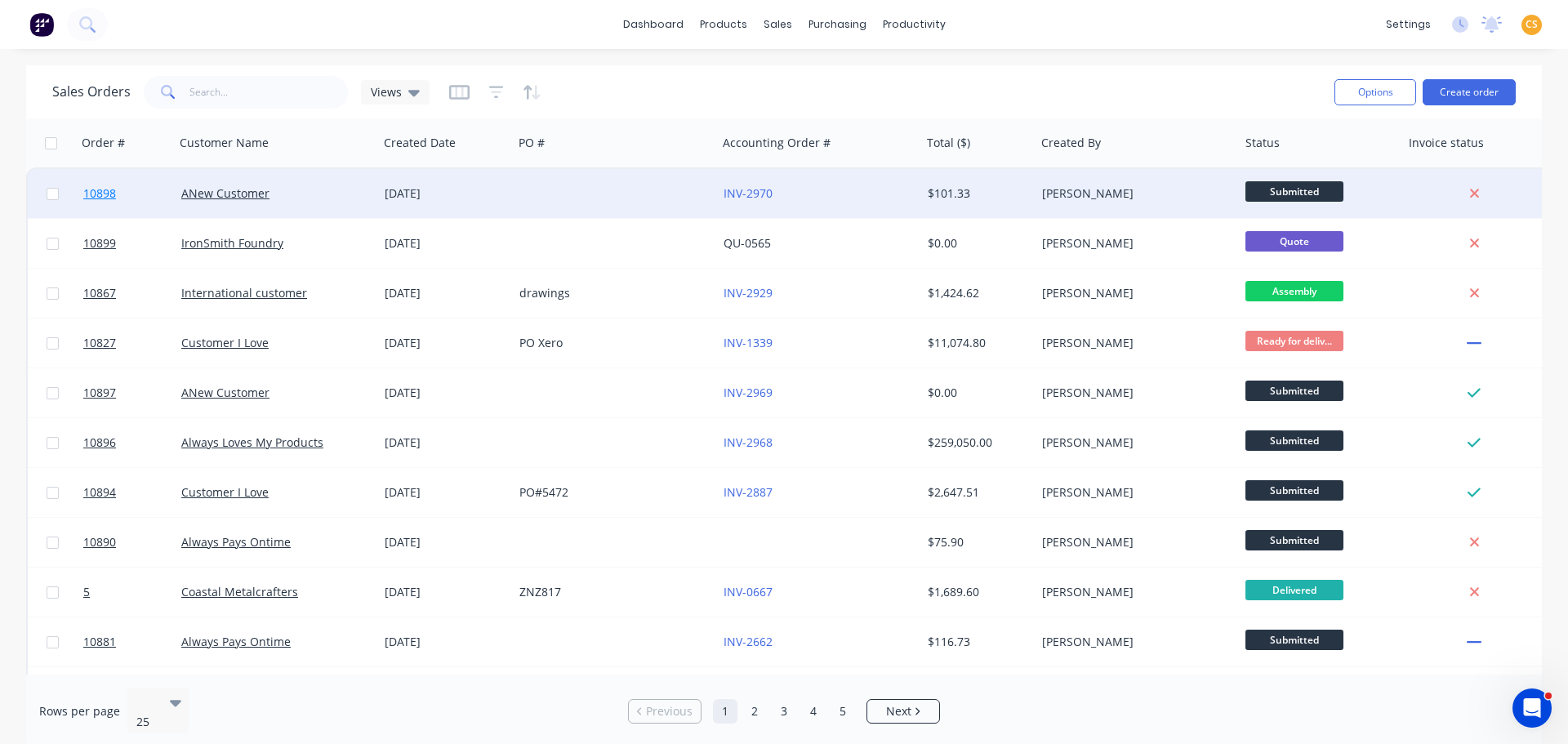
click at [141, 195] on link "10898" at bounding box center [132, 194] width 98 height 49
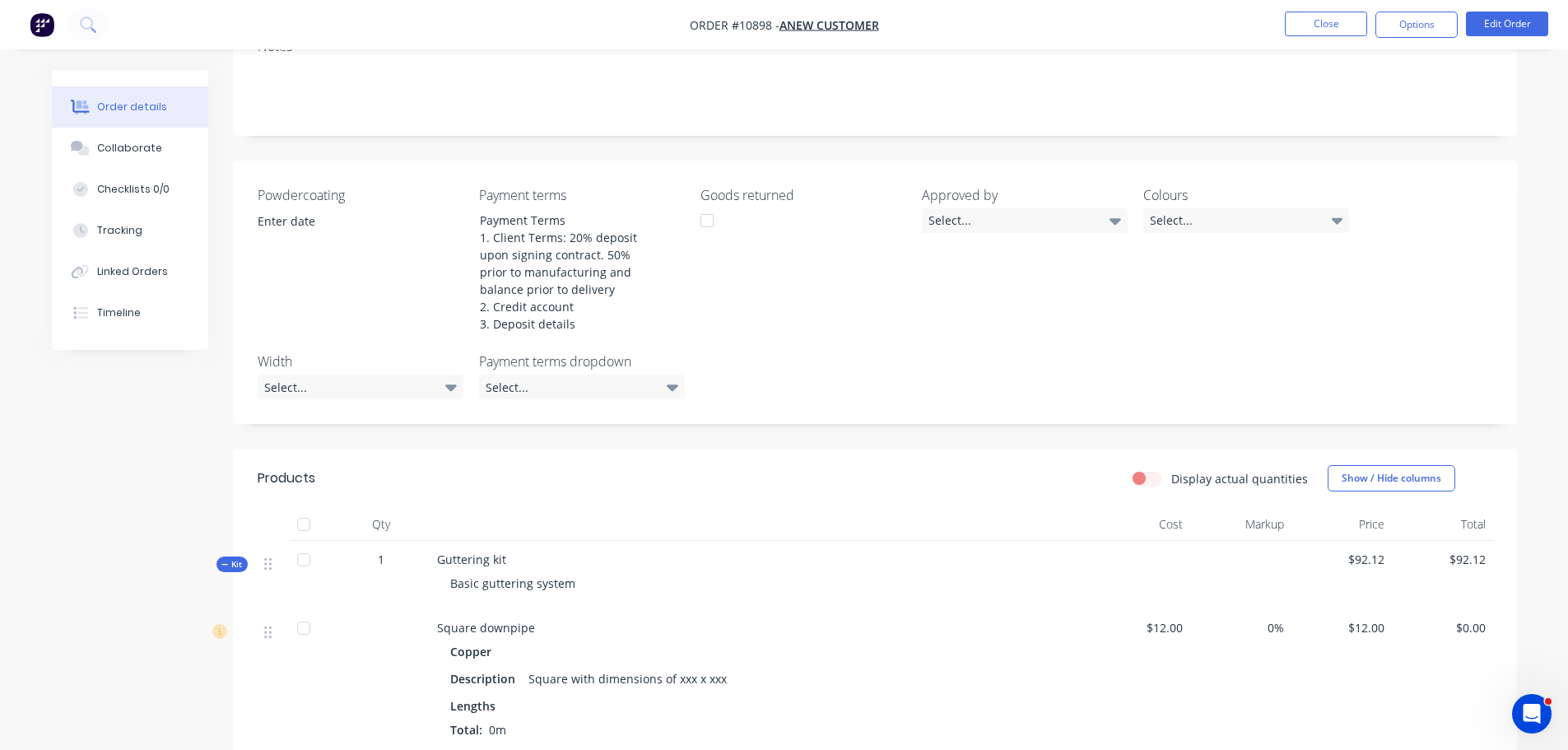
scroll to position [741, 0]
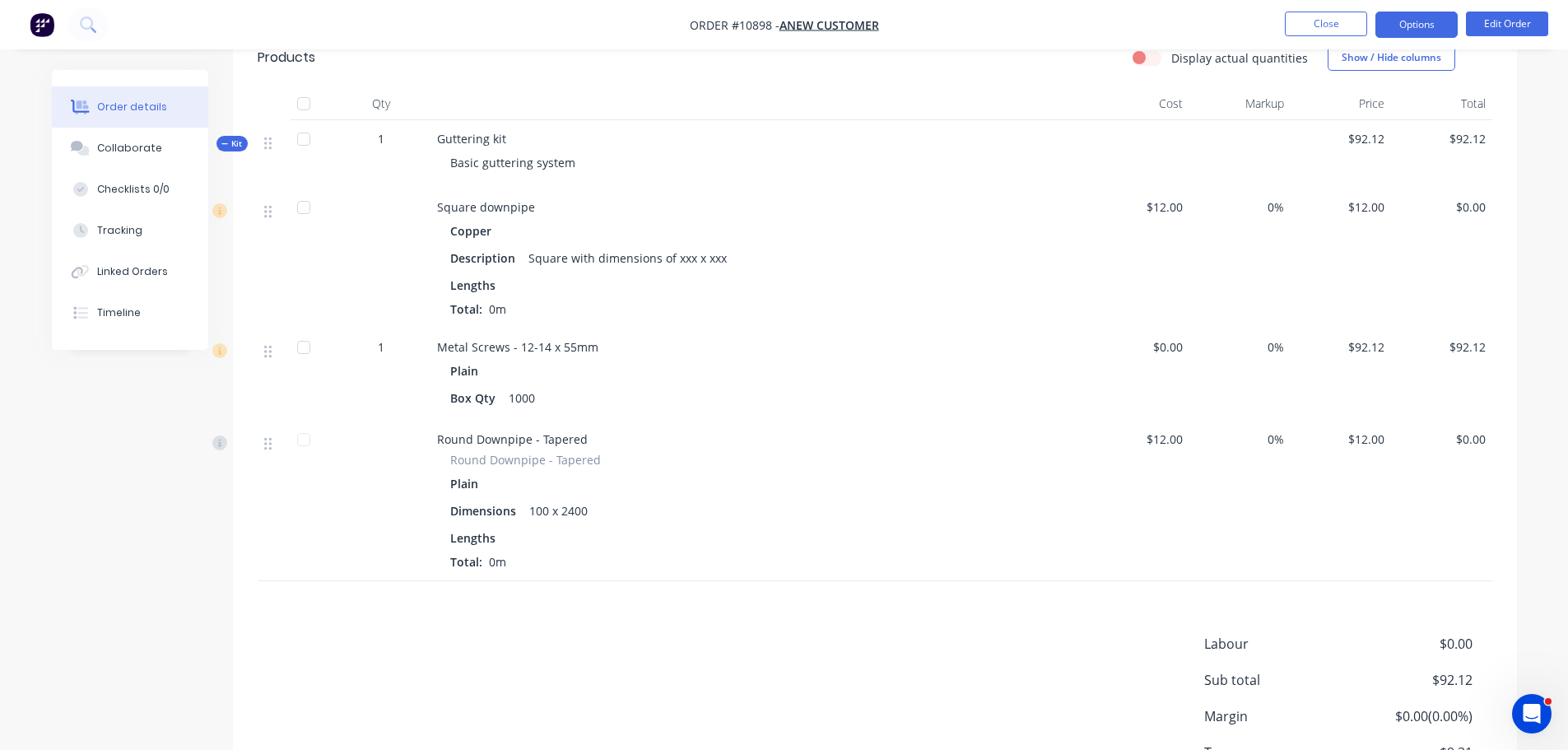
click at [1398, 24] on button "Options" at bounding box center [1416, 25] width 82 height 26
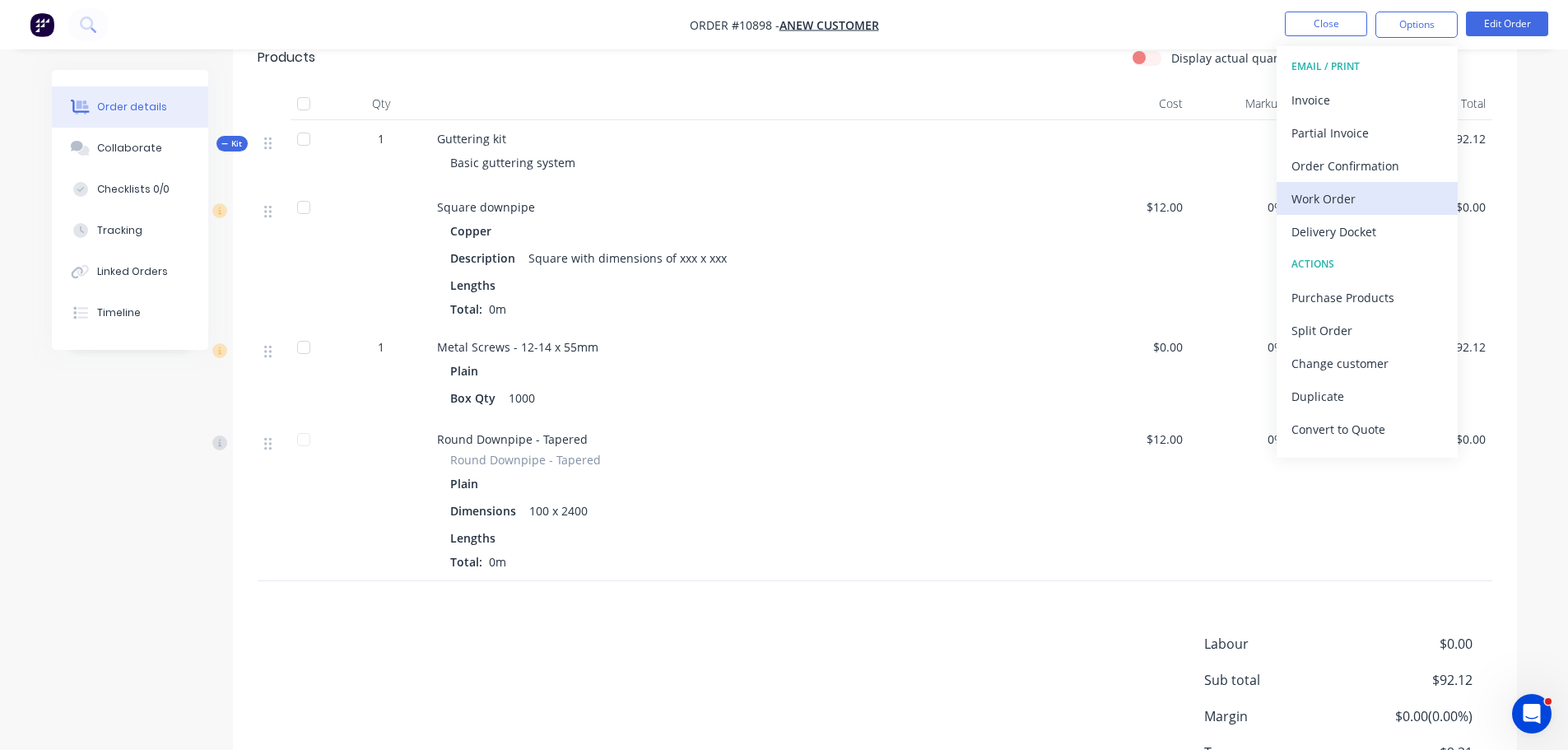
click at [1350, 201] on div "Work Order" at bounding box center [1367, 199] width 152 height 24
click at [1343, 197] on div "Custom" at bounding box center [1367, 199] width 152 height 24
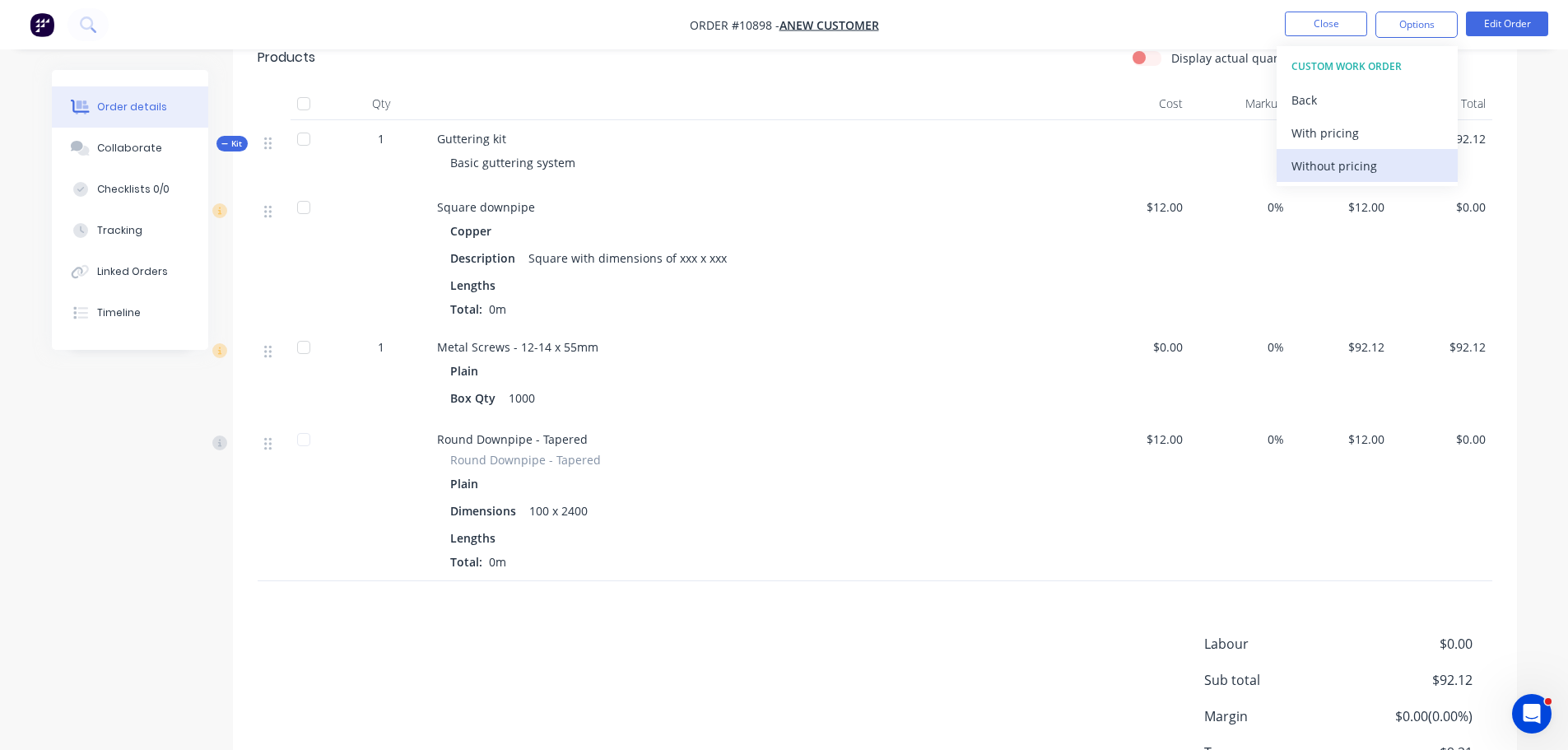
click at [1333, 166] on div "Without pricing" at bounding box center [1367, 166] width 152 height 24
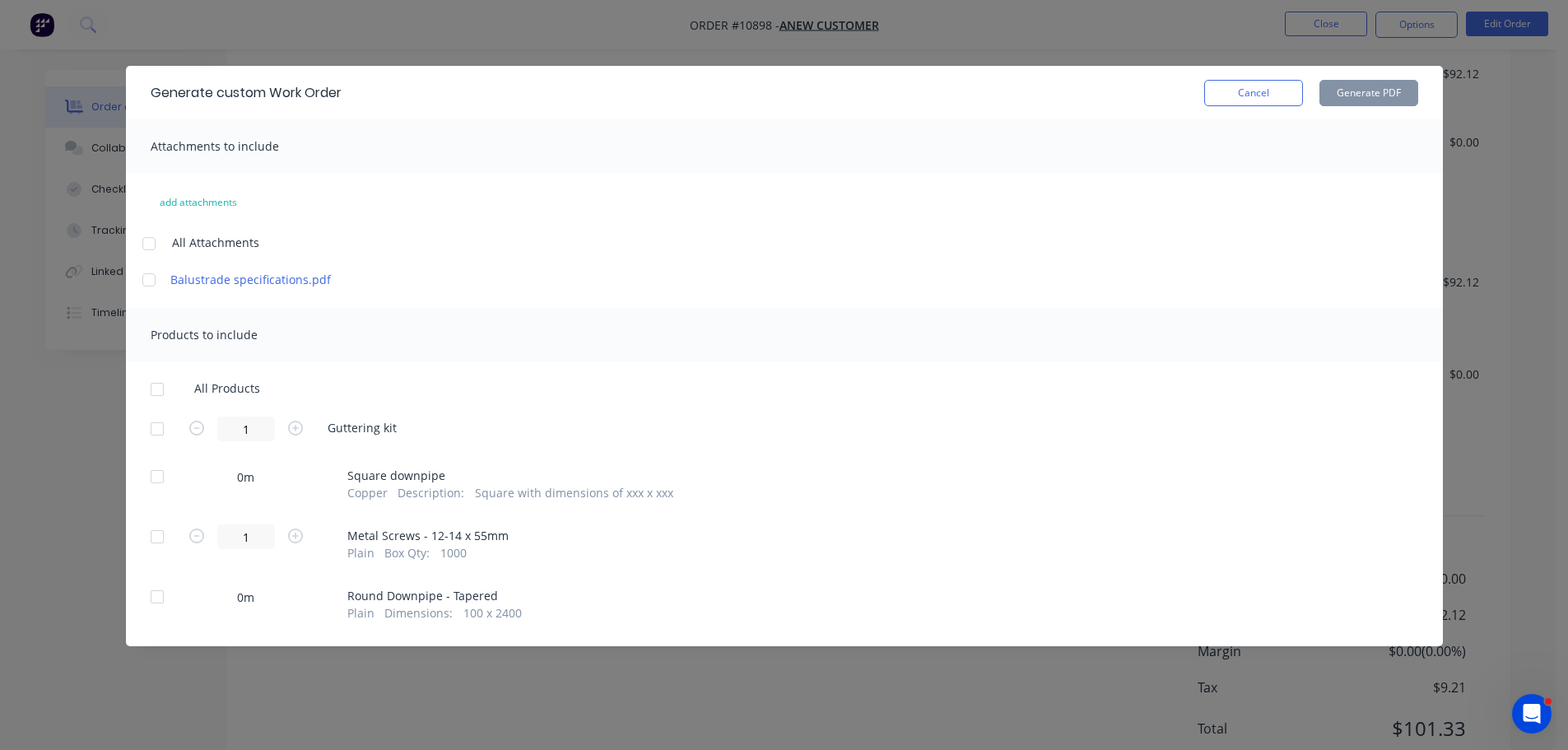
scroll to position [860, 0]
click at [157, 391] on div at bounding box center [157, 389] width 33 height 33
click at [1346, 96] on button "Generate PDF" at bounding box center [1369, 93] width 99 height 26
drag, startPoint x: 1230, startPoint y: 90, endPoint x: 1245, endPoint y: 94, distance: 15.5
click at [1231, 90] on button "Cancel" at bounding box center [1253, 93] width 99 height 26
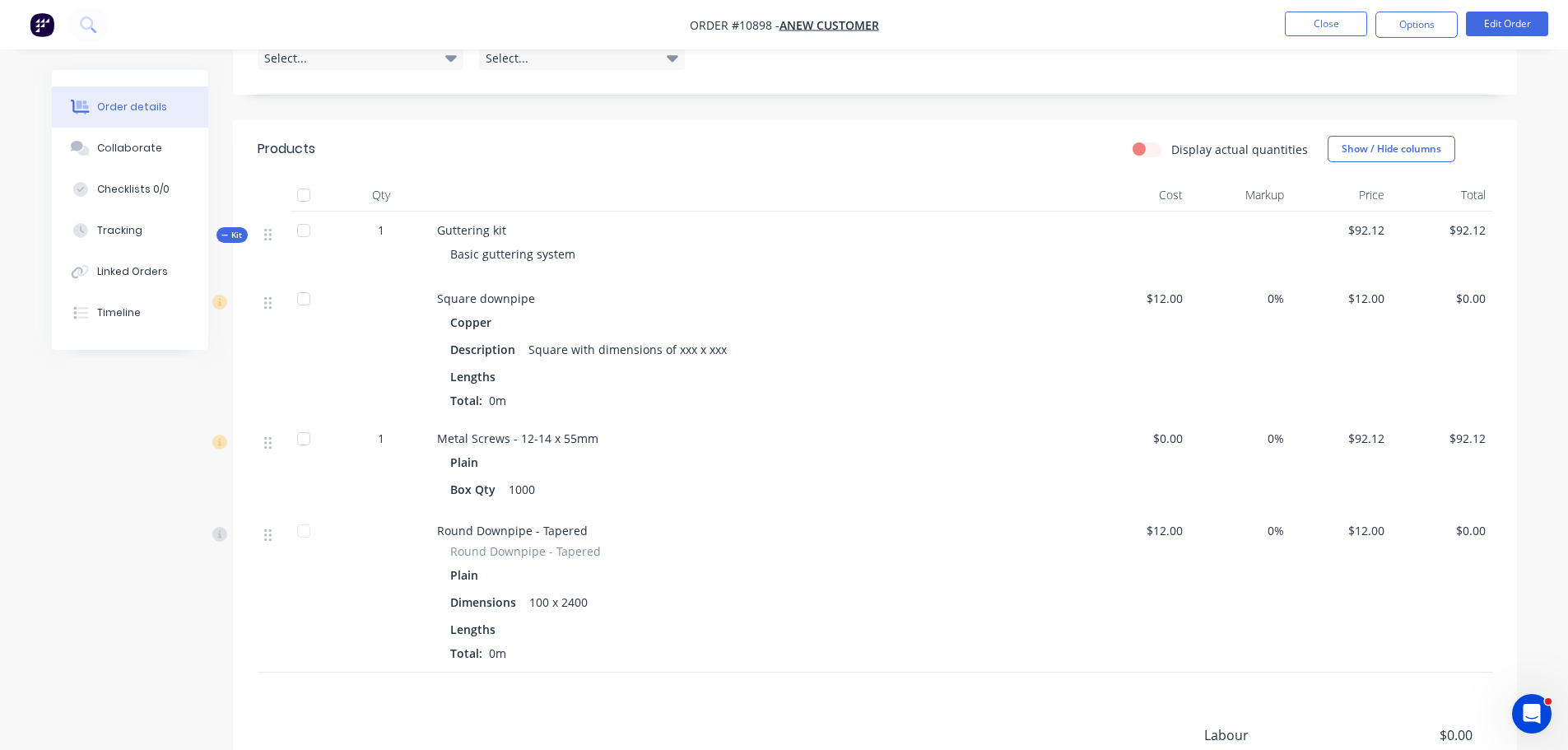
scroll to position [612, 0]
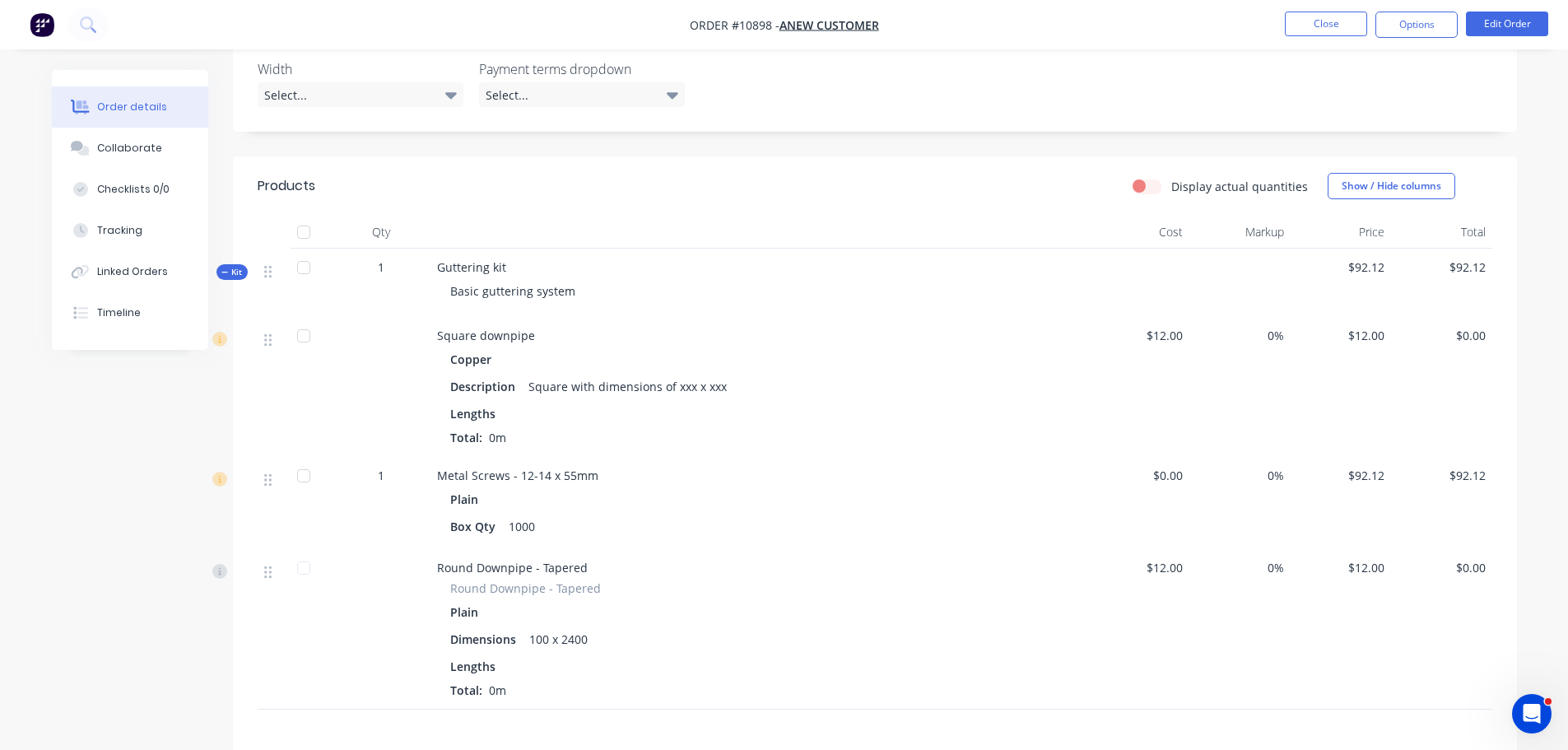
click at [236, 266] on span "Kit" at bounding box center [232, 272] width 21 height 12
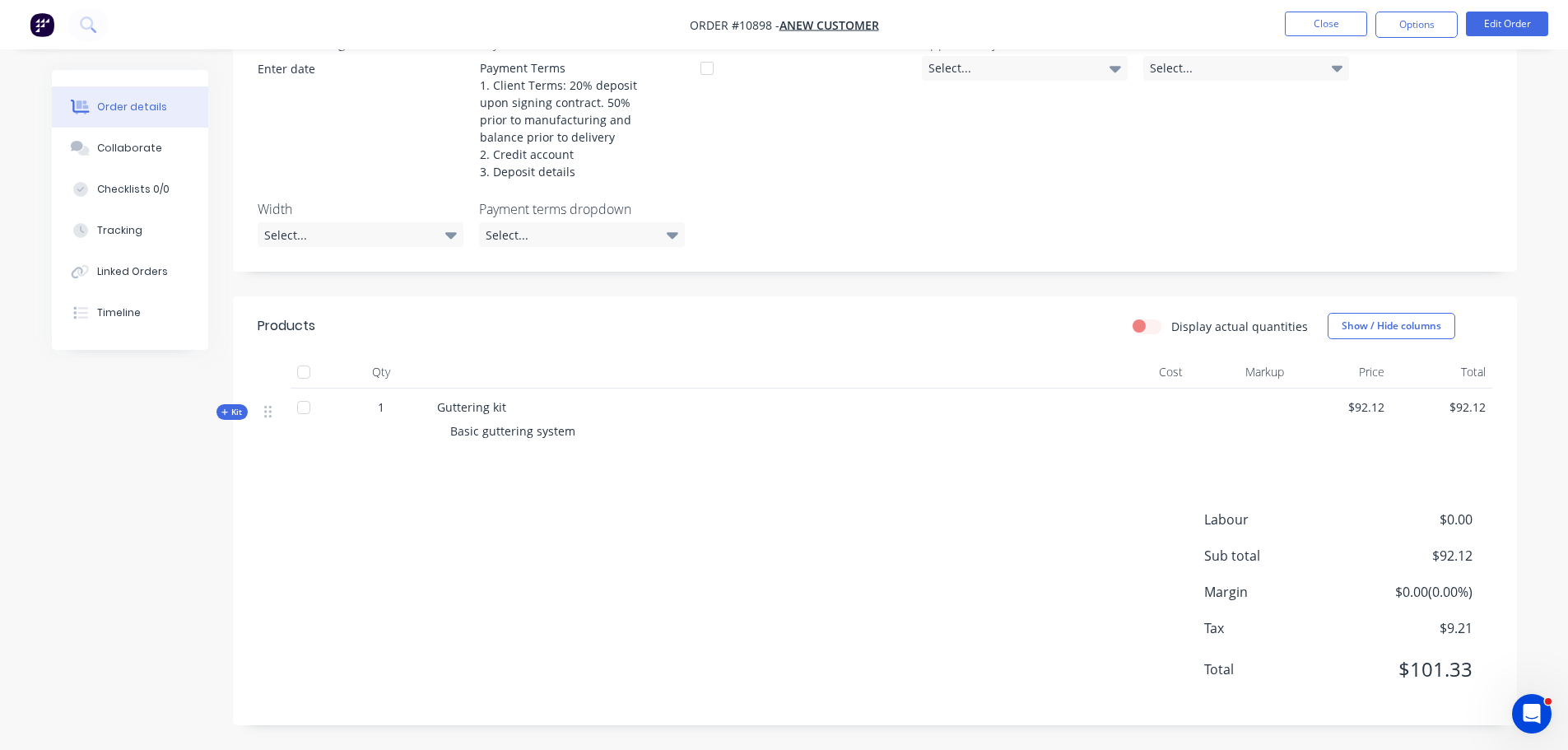
scroll to position [466, 0]
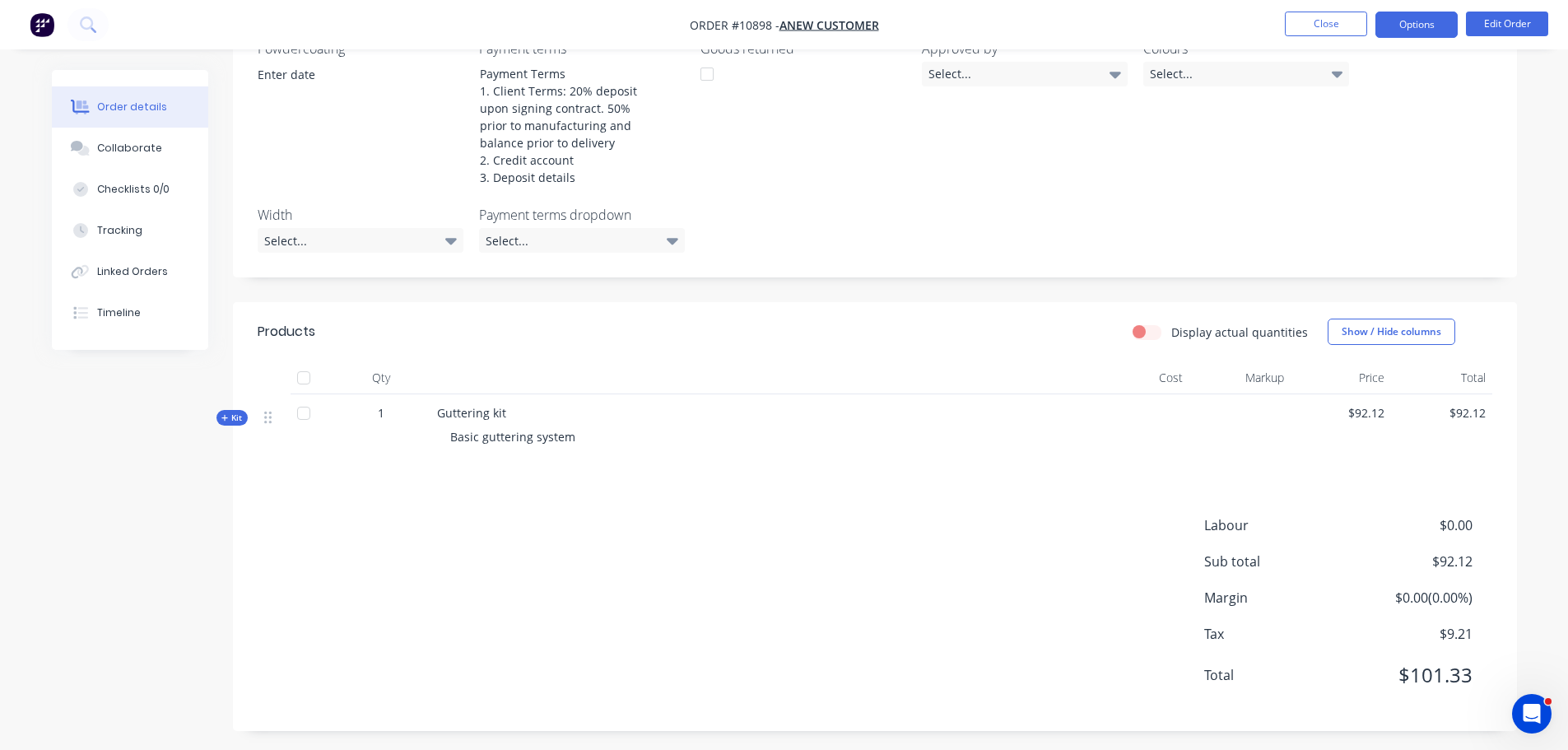
click at [1412, 27] on button "Options" at bounding box center [1416, 25] width 82 height 26
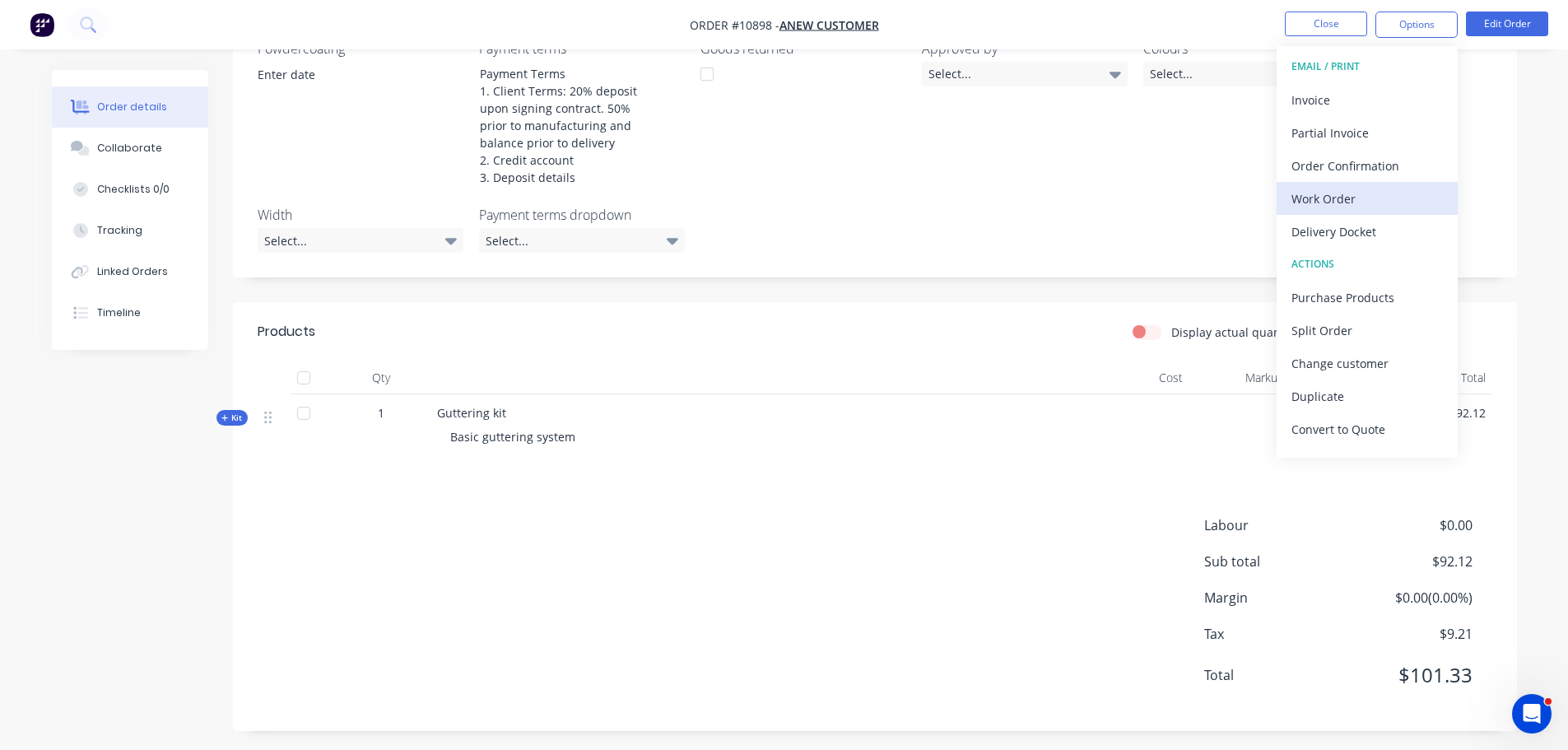
click at [1355, 205] on div "Work Order" at bounding box center [1367, 199] width 152 height 24
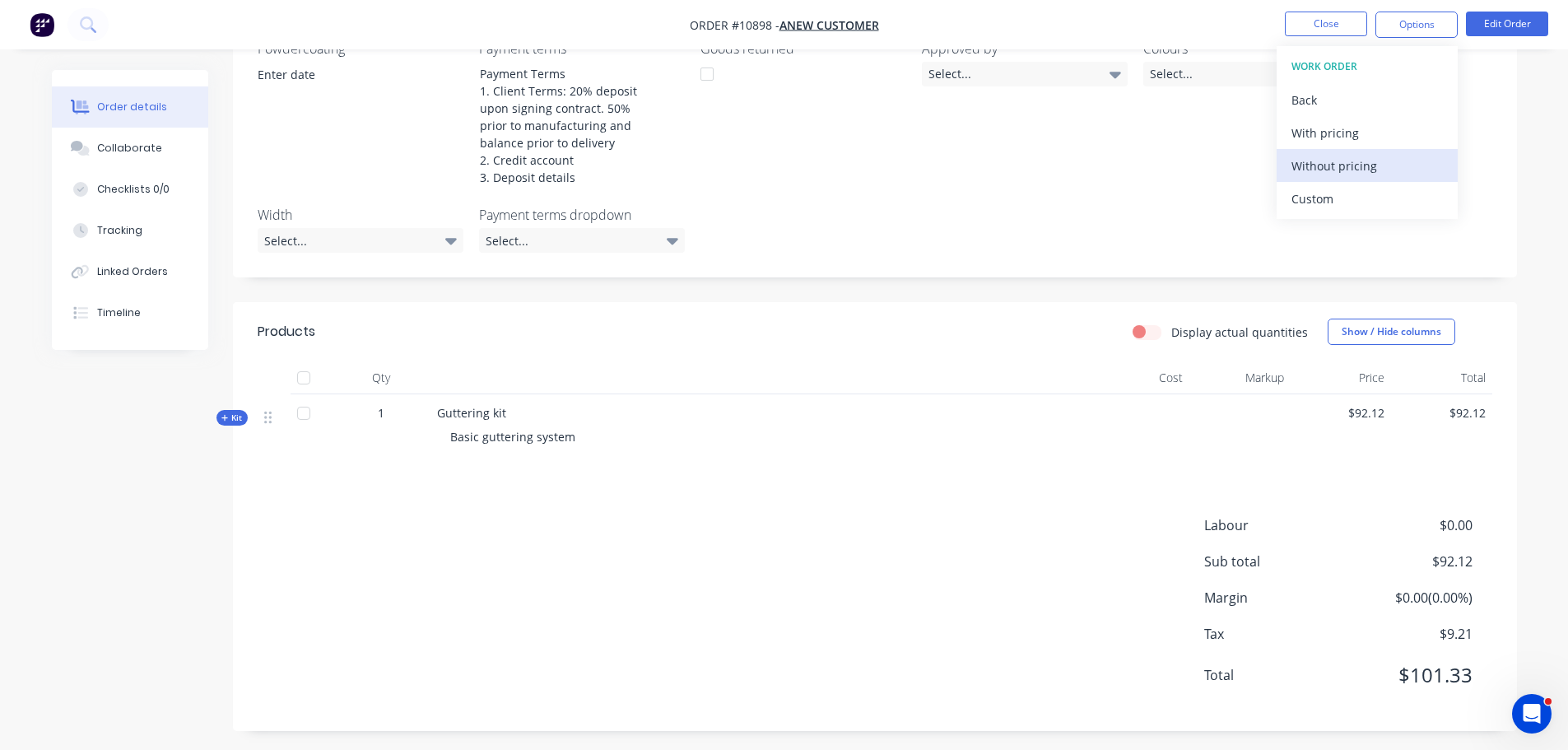
click at [1350, 164] on div "Without pricing" at bounding box center [1367, 166] width 152 height 24
click at [234, 415] on span "Kit" at bounding box center [232, 417] width 21 height 12
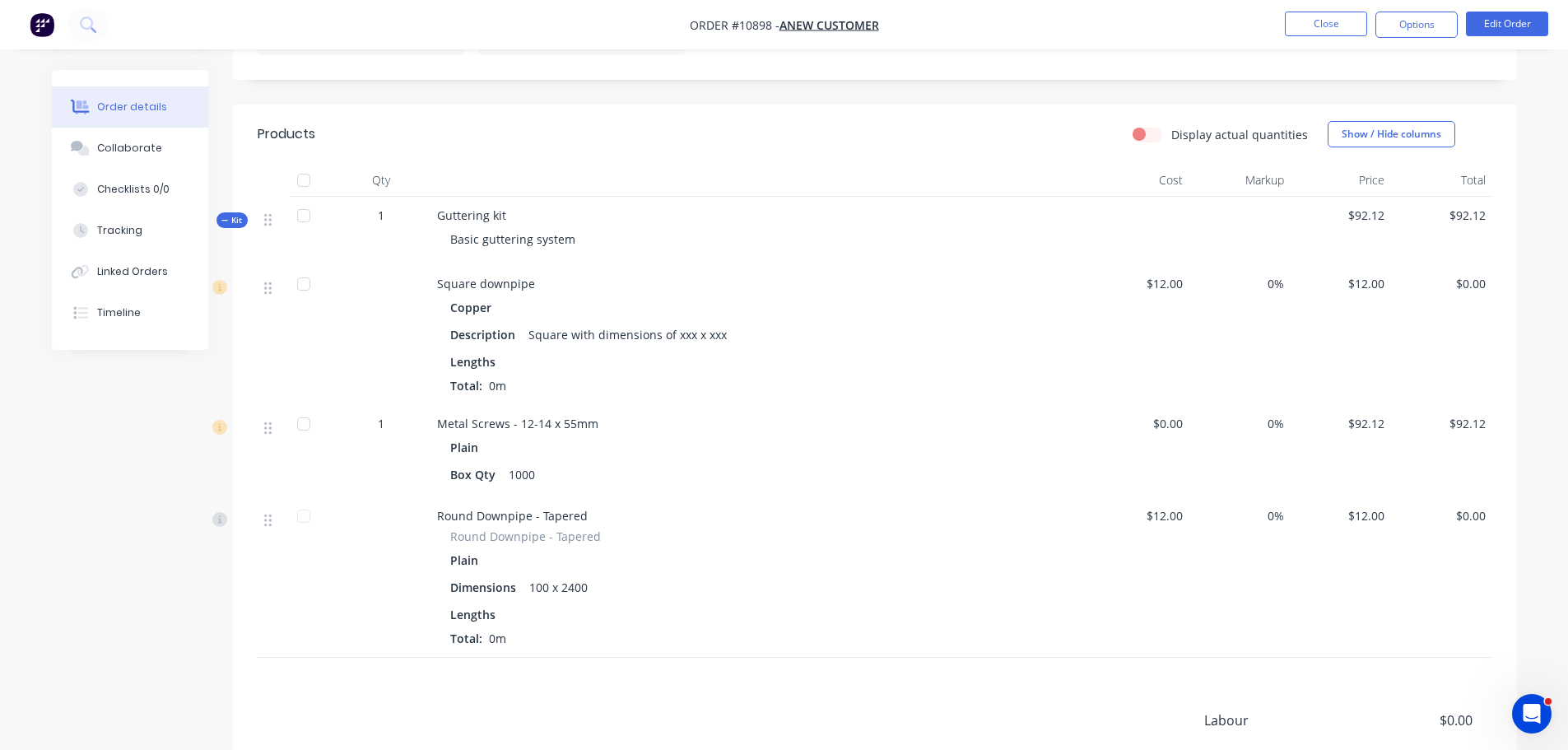
scroll to position [714, 0]
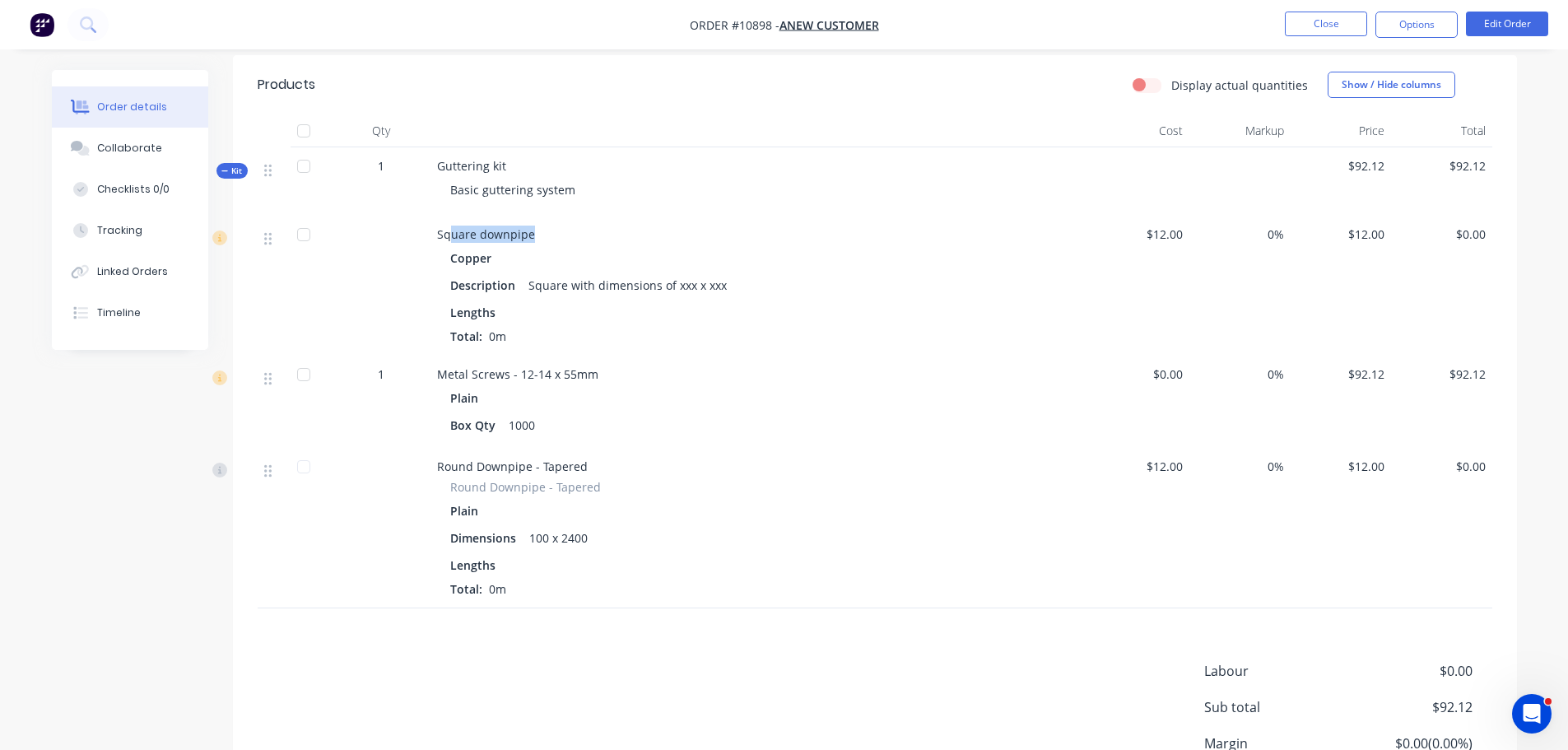
drag, startPoint x: 447, startPoint y: 232, endPoint x: 562, endPoint y: 232, distance: 115.0
click at [562, 232] on div "Square downpipe" at bounding box center [759, 234] width 645 height 17
drag, startPoint x: 446, startPoint y: 370, endPoint x: 513, endPoint y: 370, distance: 67.0
click at [513, 370] on span "Metal Screws - 12-14 x 55mm" at bounding box center [517, 373] width 161 height 16
drag, startPoint x: 450, startPoint y: 461, endPoint x: 559, endPoint y: 458, distance: 109.0
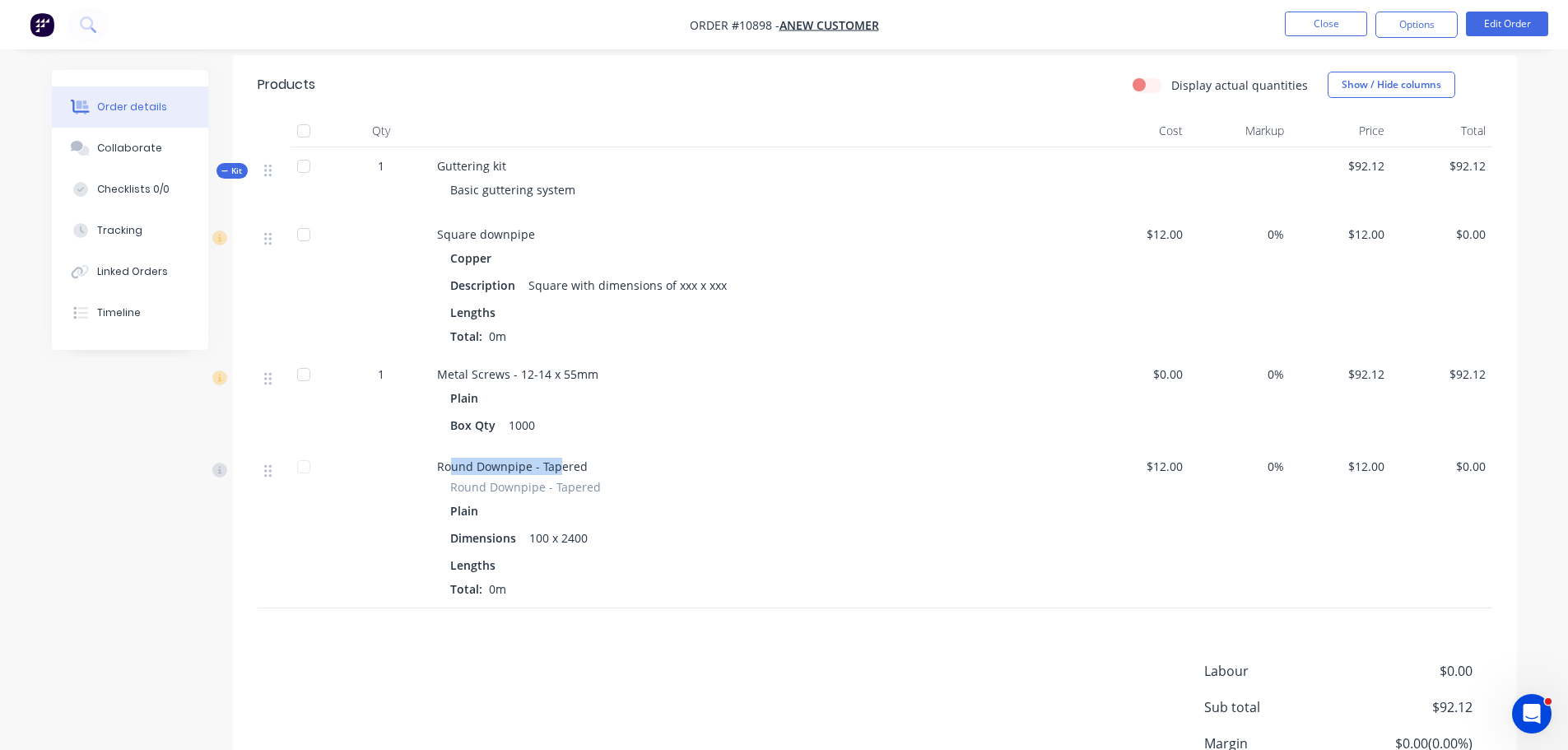
click at [559, 458] on span "Round Downpipe - Tapered" at bounding box center [512, 466] width 151 height 16
click at [239, 165] on span "Kit" at bounding box center [232, 171] width 21 height 12
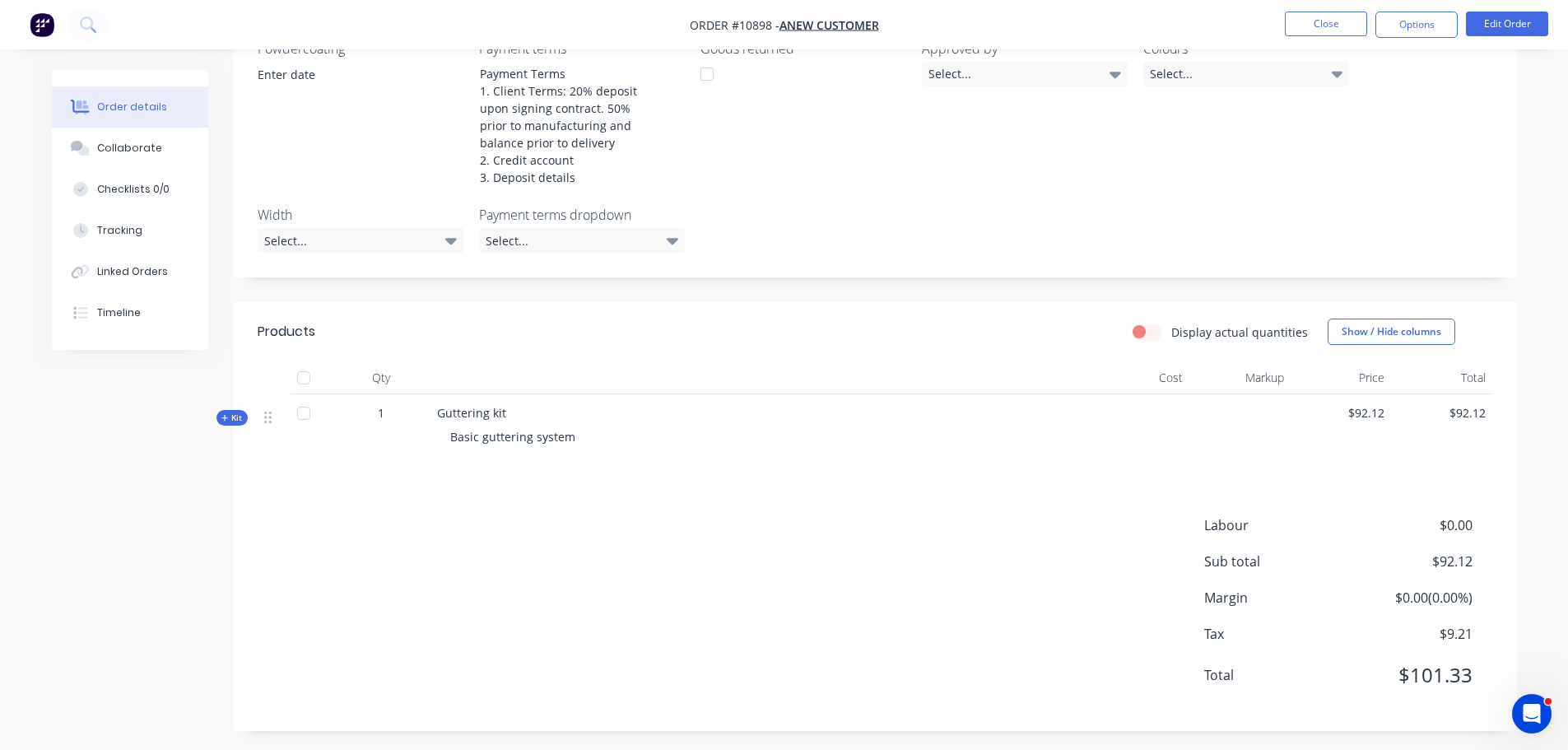
click at [233, 415] on span "Kit" at bounding box center [232, 417] width 21 height 12
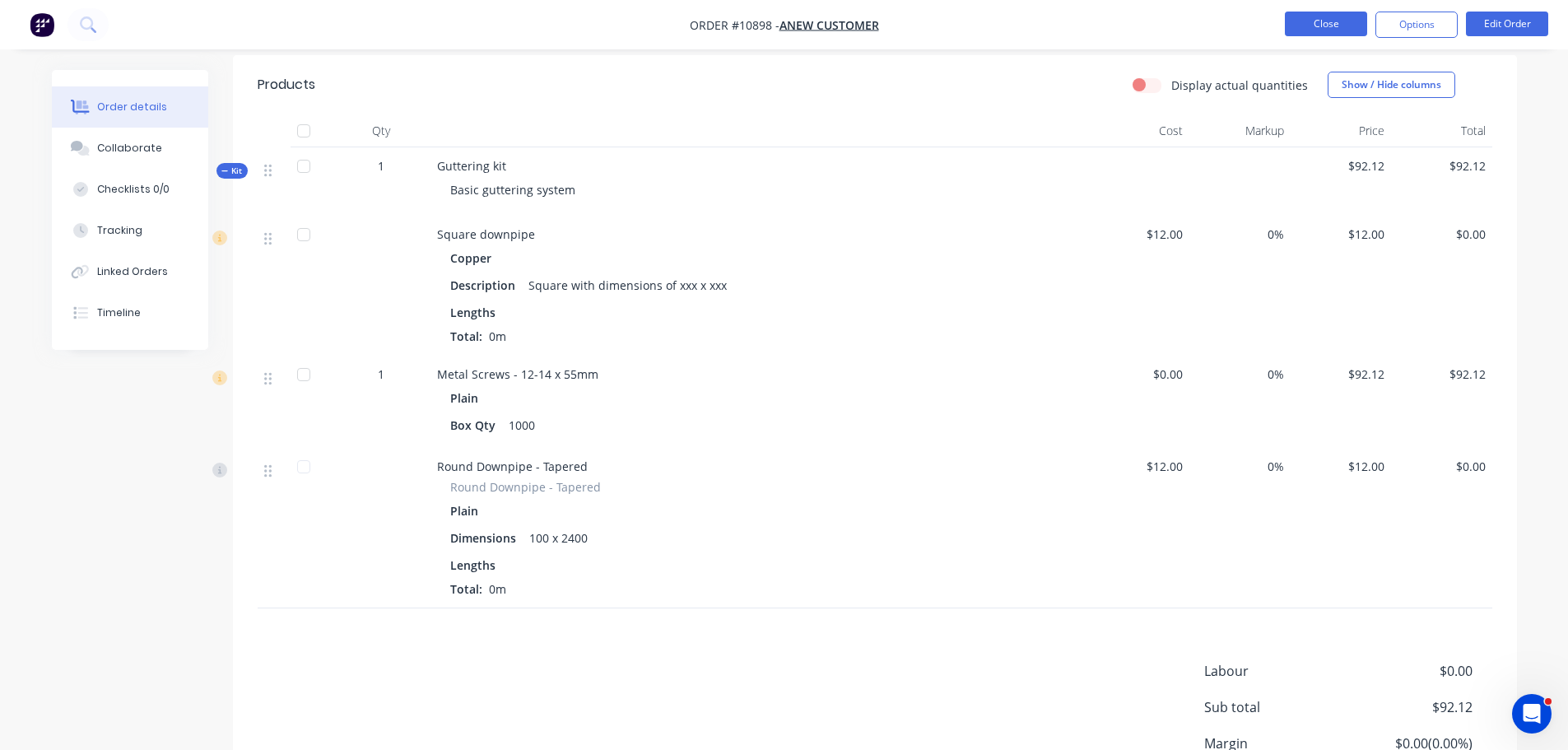
click at [1304, 28] on button "Close" at bounding box center [1326, 24] width 82 height 25
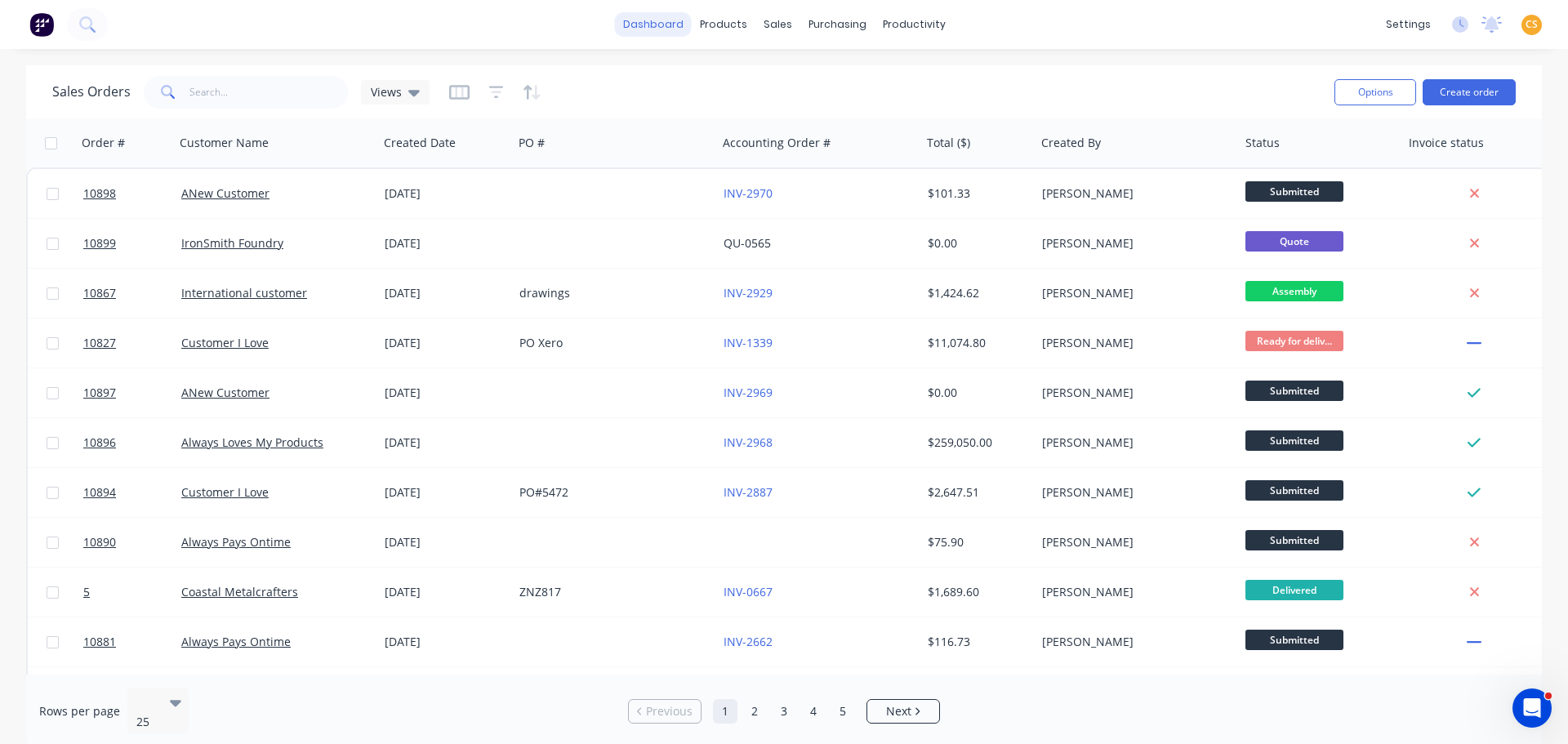
click at [641, 22] on link "dashboard" at bounding box center [653, 25] width 77 height 25
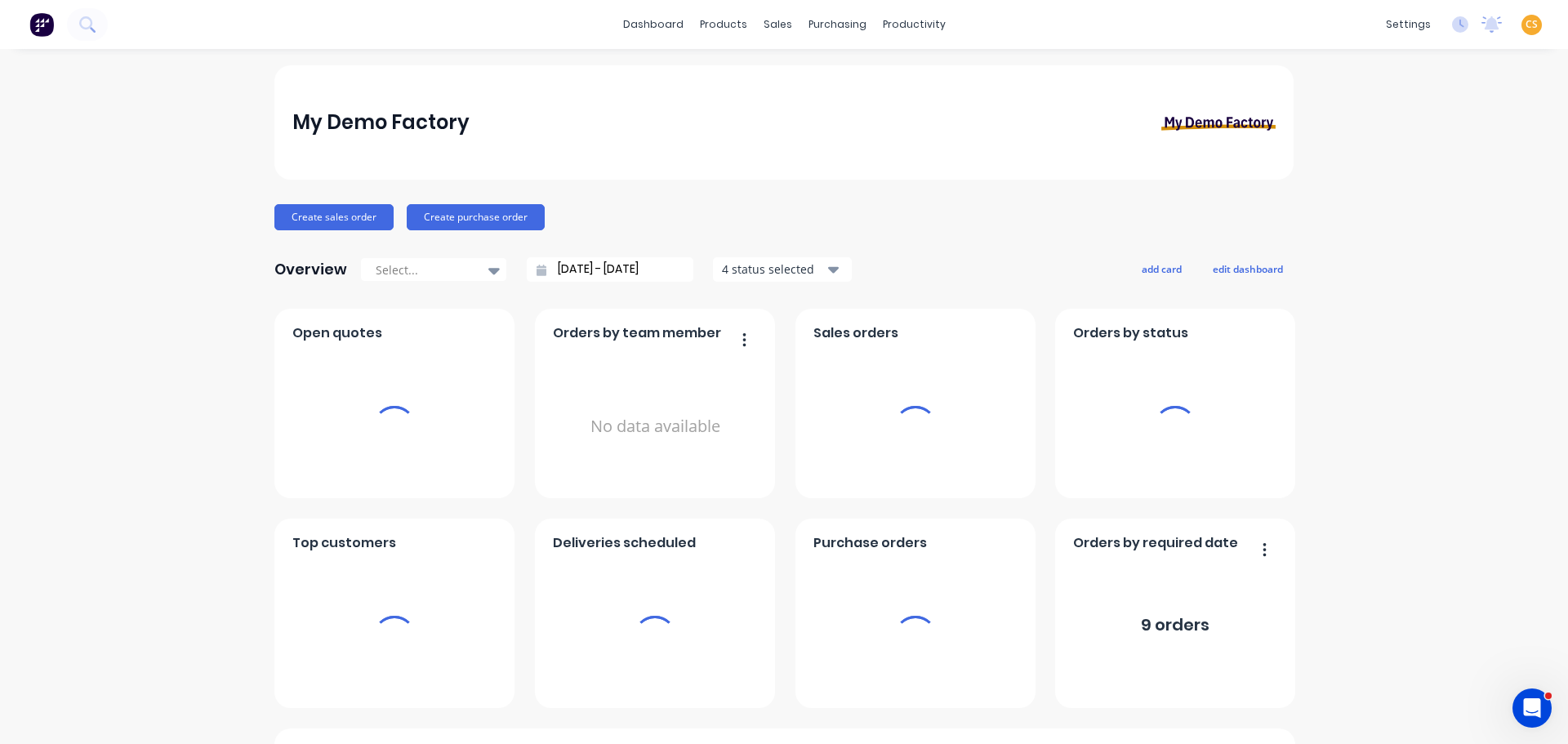
click at [1525, 22] on span "CS" at bounding box center [1531, 25] width 12 height 15
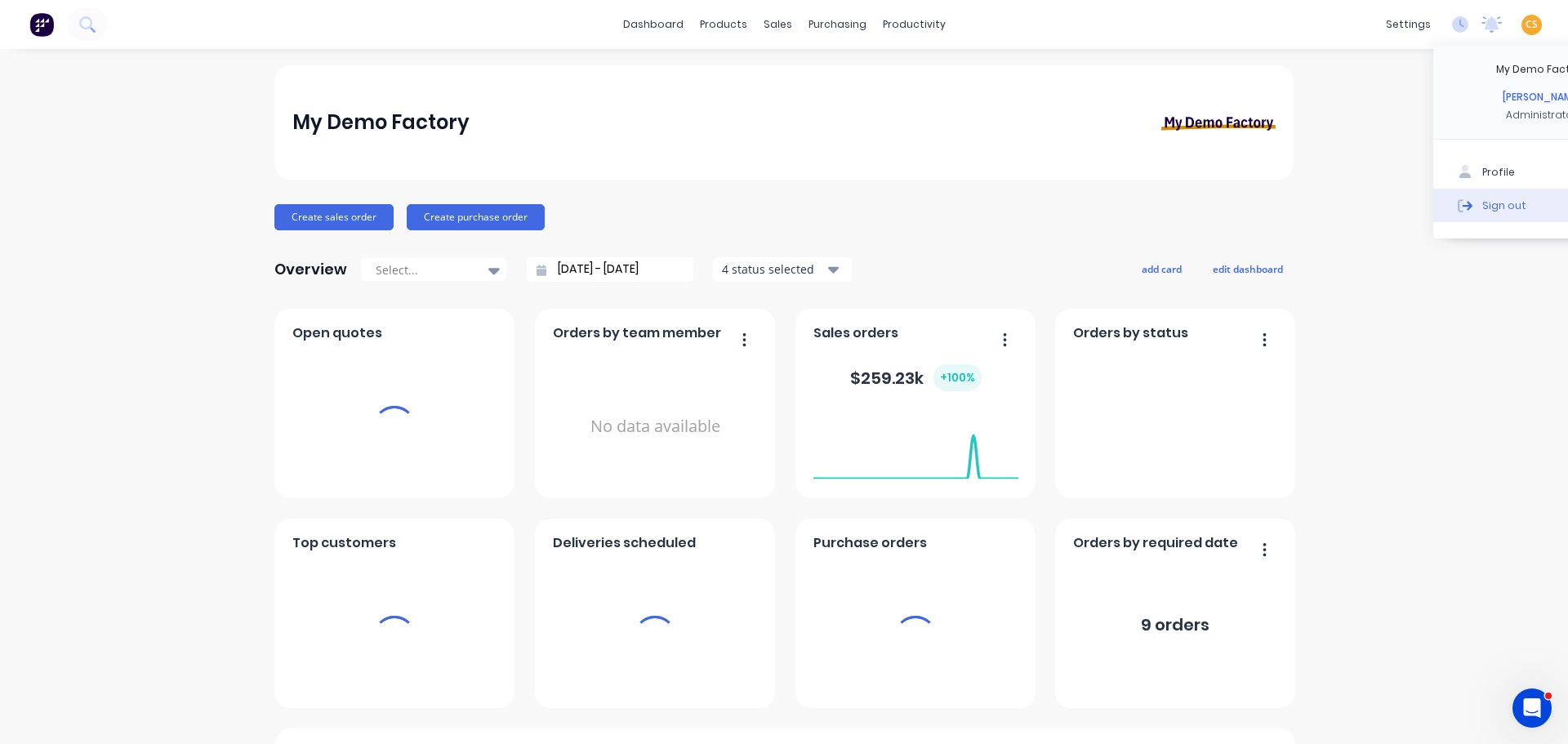
click at [1482, 207] on div "Sign out" at bounding box center [1504, 205] width 44 height 15
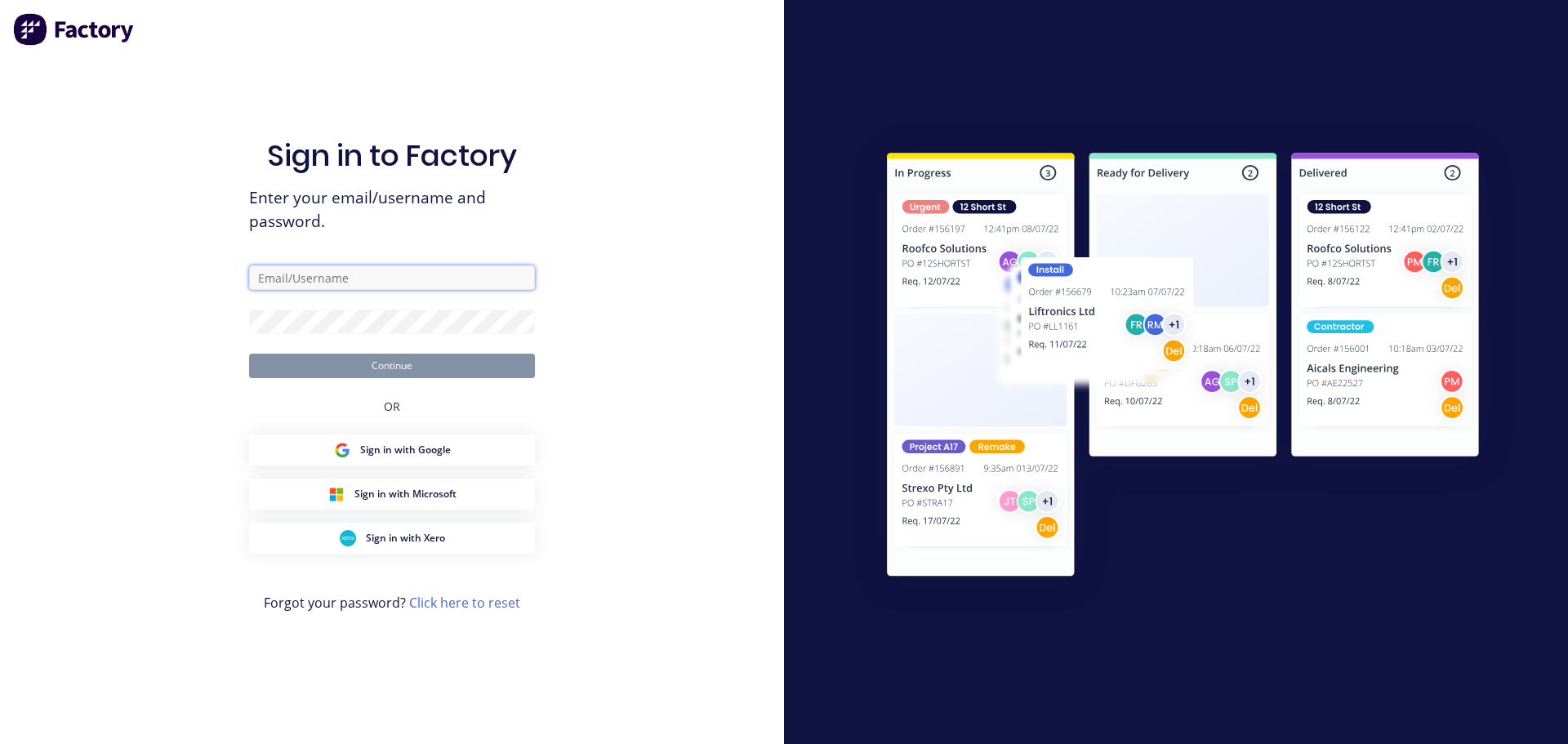
click at [361, 280] on input "text" at bounding box center [392, 278] width 286 height 25
paste input "[EMAIL_ADDRESS][DOMAIN_NAME]"
type input "[EMAIL_ADDRESS][DOMAIN_NAME]"
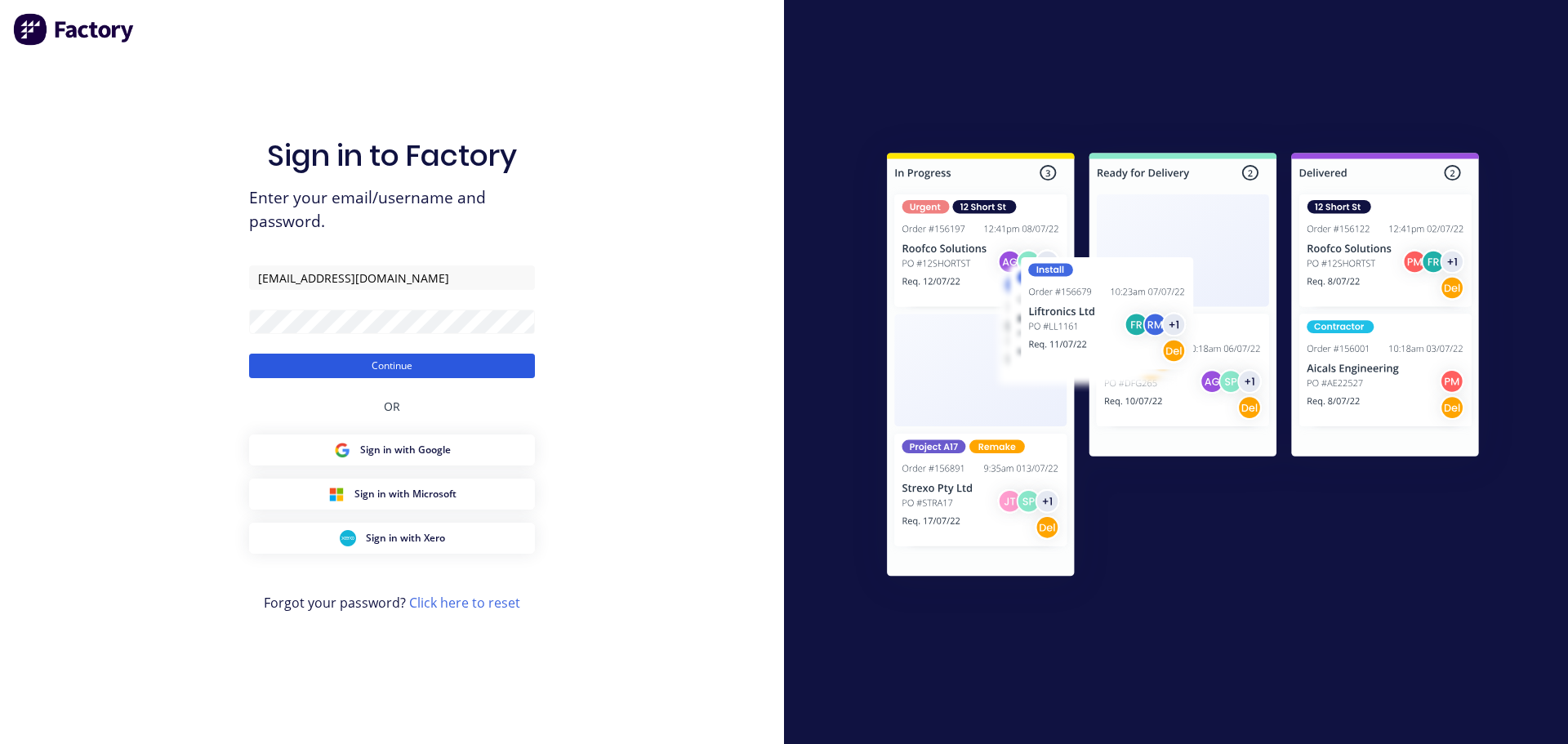
click at [318, 365] on button "Continue" at bounding box center [392, 365] width 286 height 25
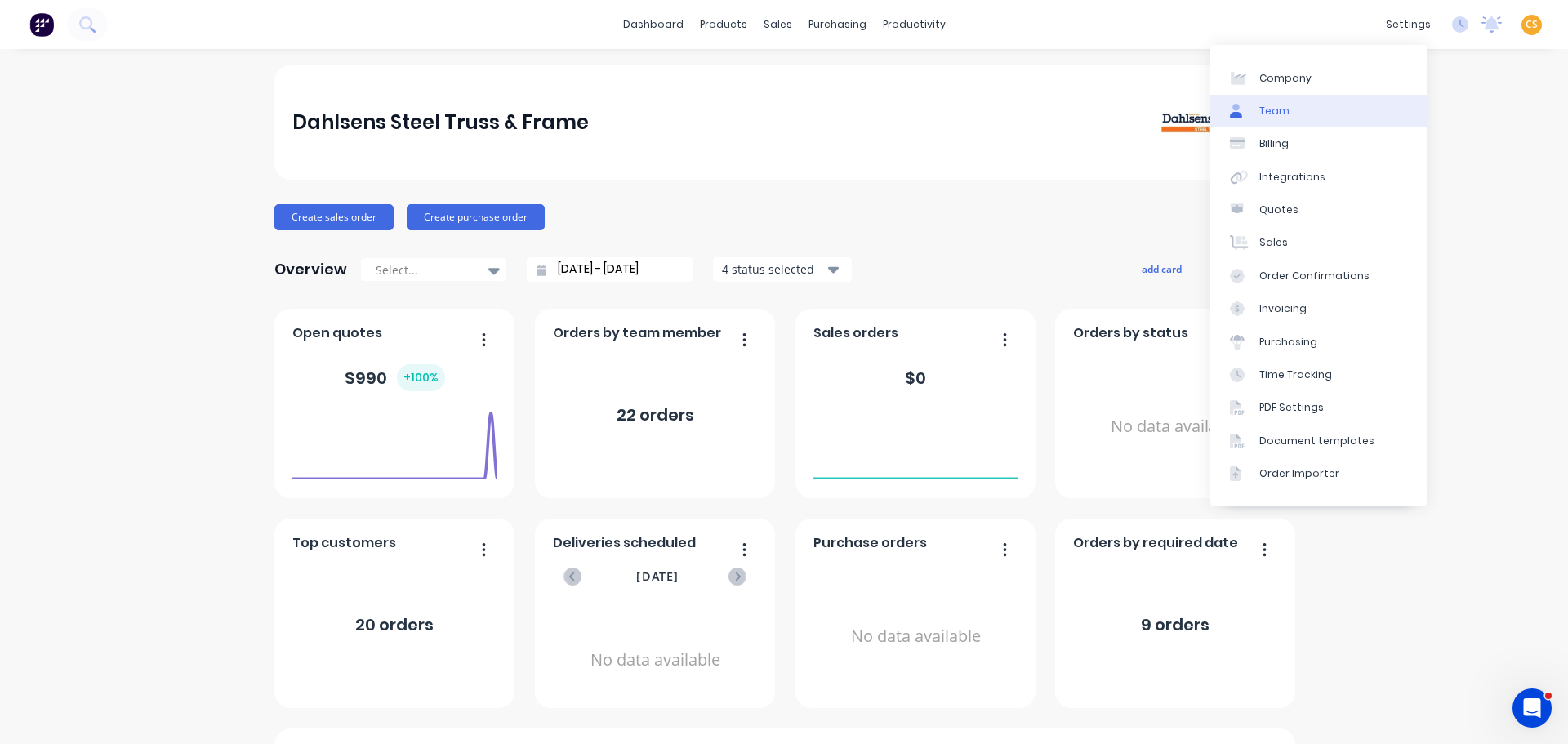
click at [1313, 103] on link "Team" at bounding box center [1318, 111] width 217 height 33
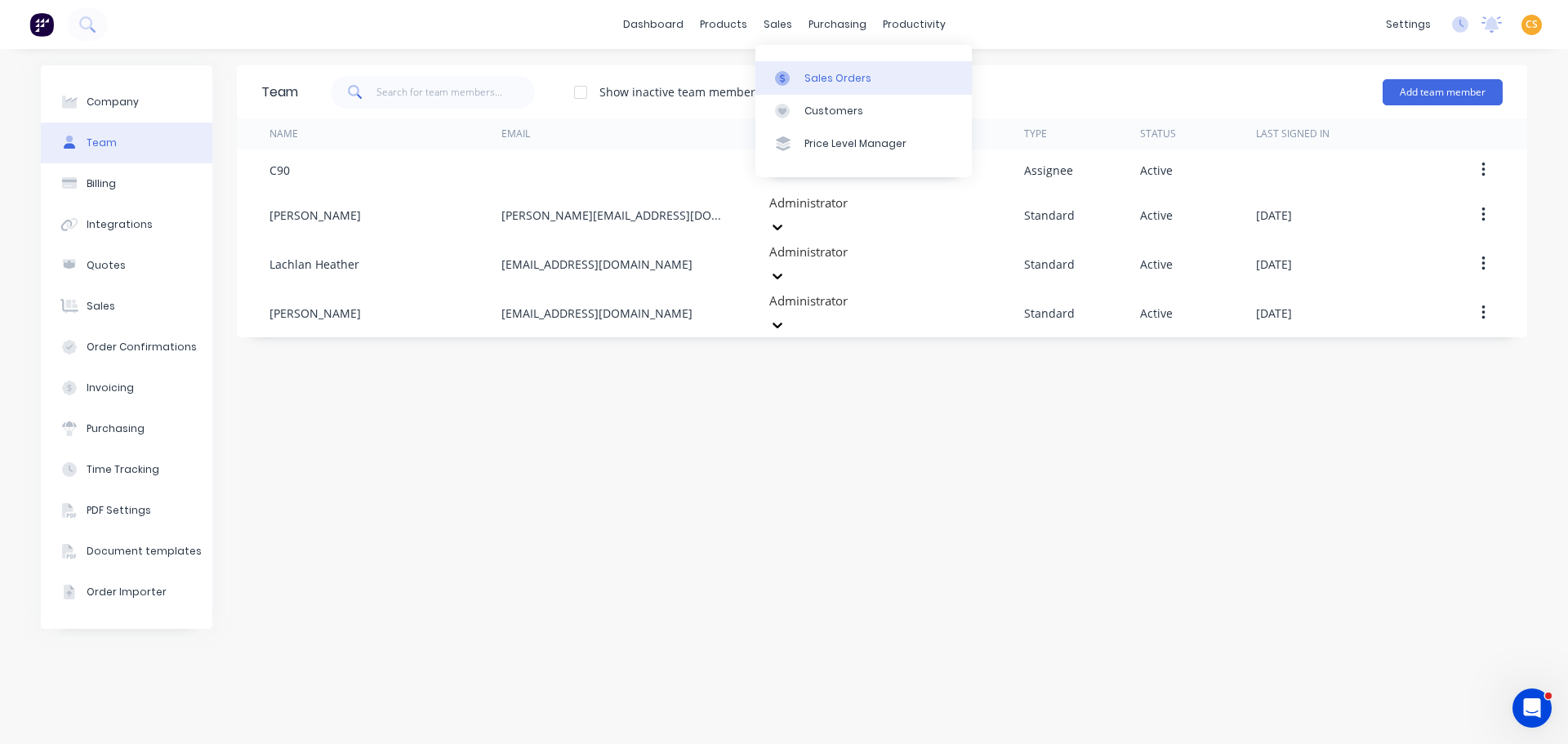
click at [813, 76] on div "Sales Orders" at bounding box center [838, 78] width 67 height 15
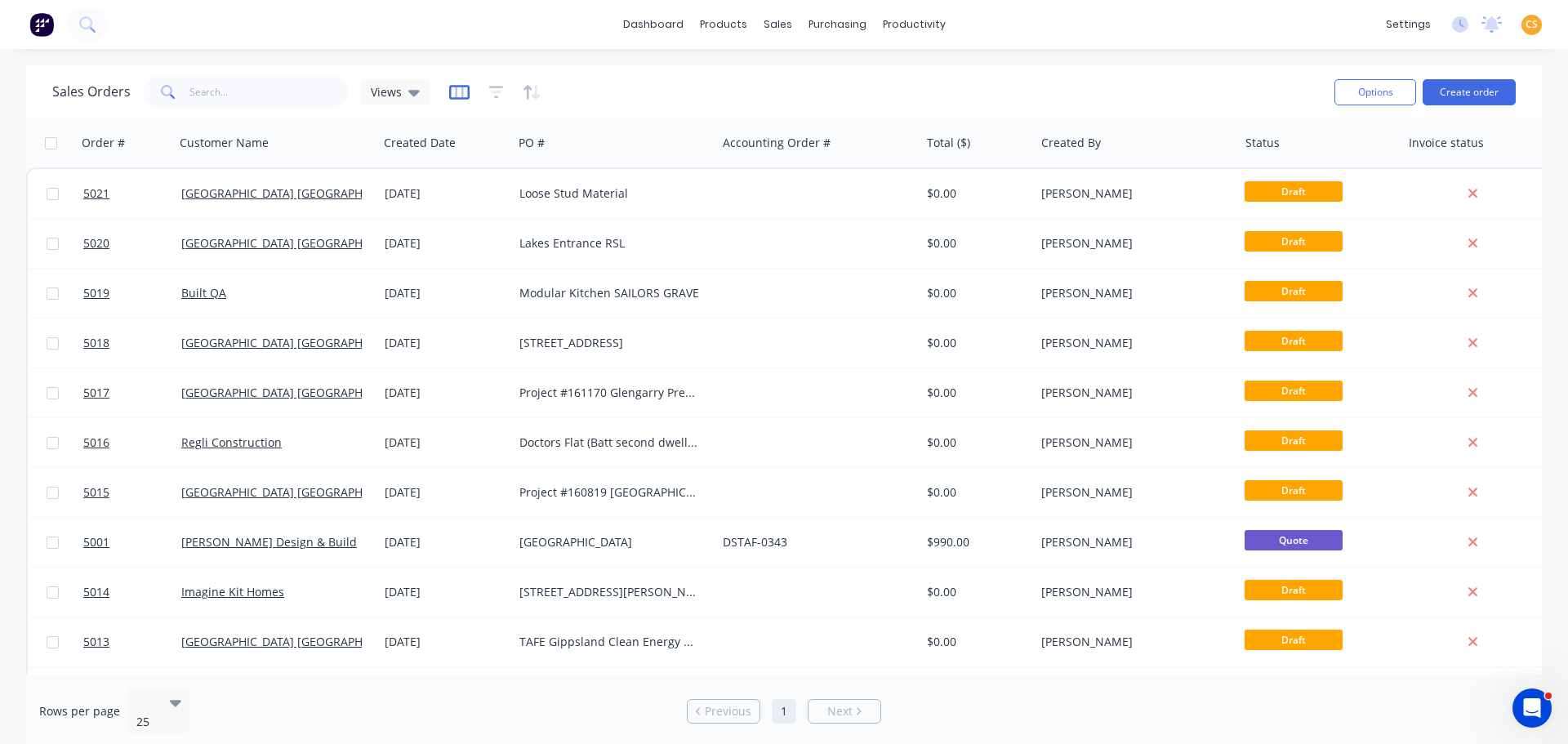
click at [458, 95] on icon "button" at bounding box center [459, 92] width 20 height 16
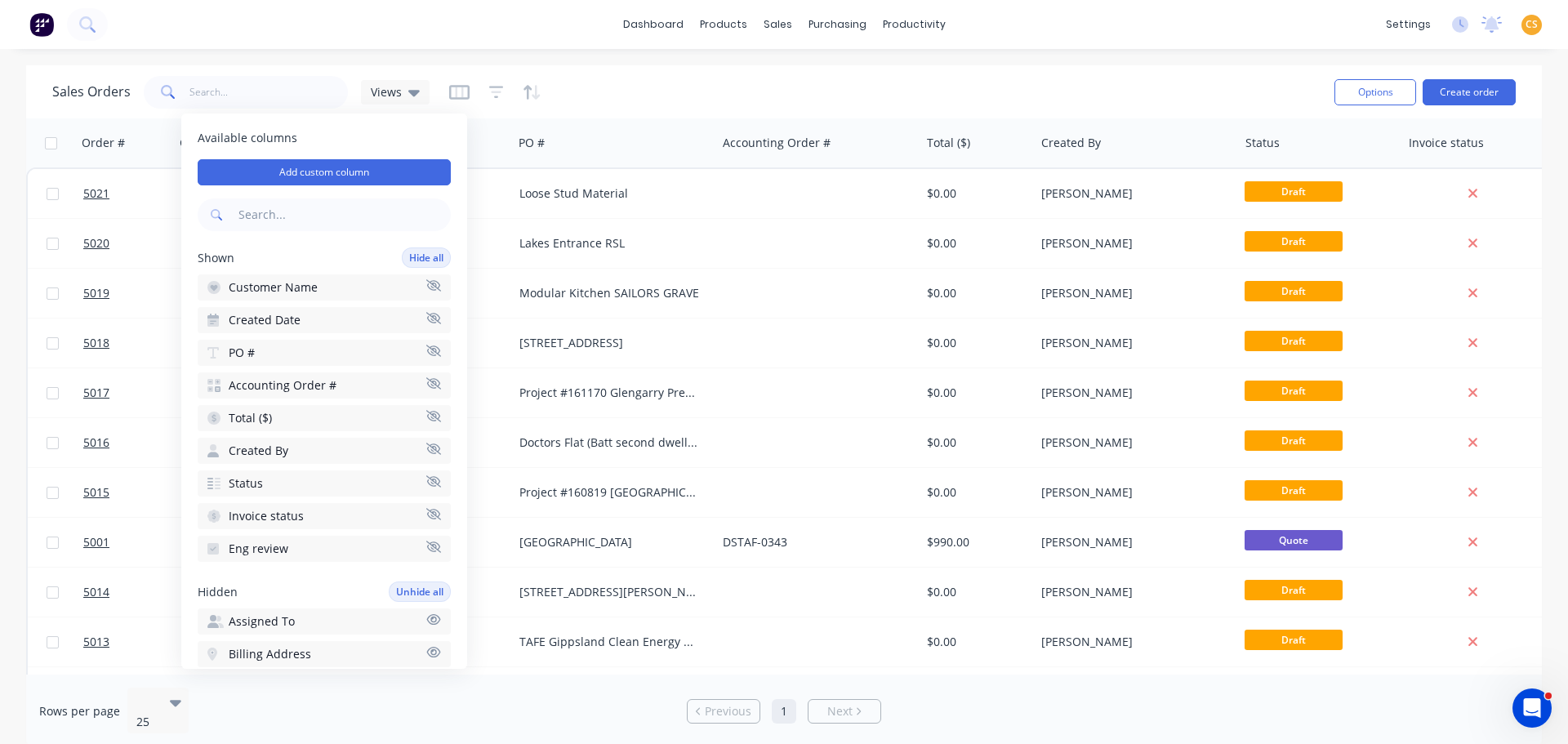
scroll to position [24, 0]
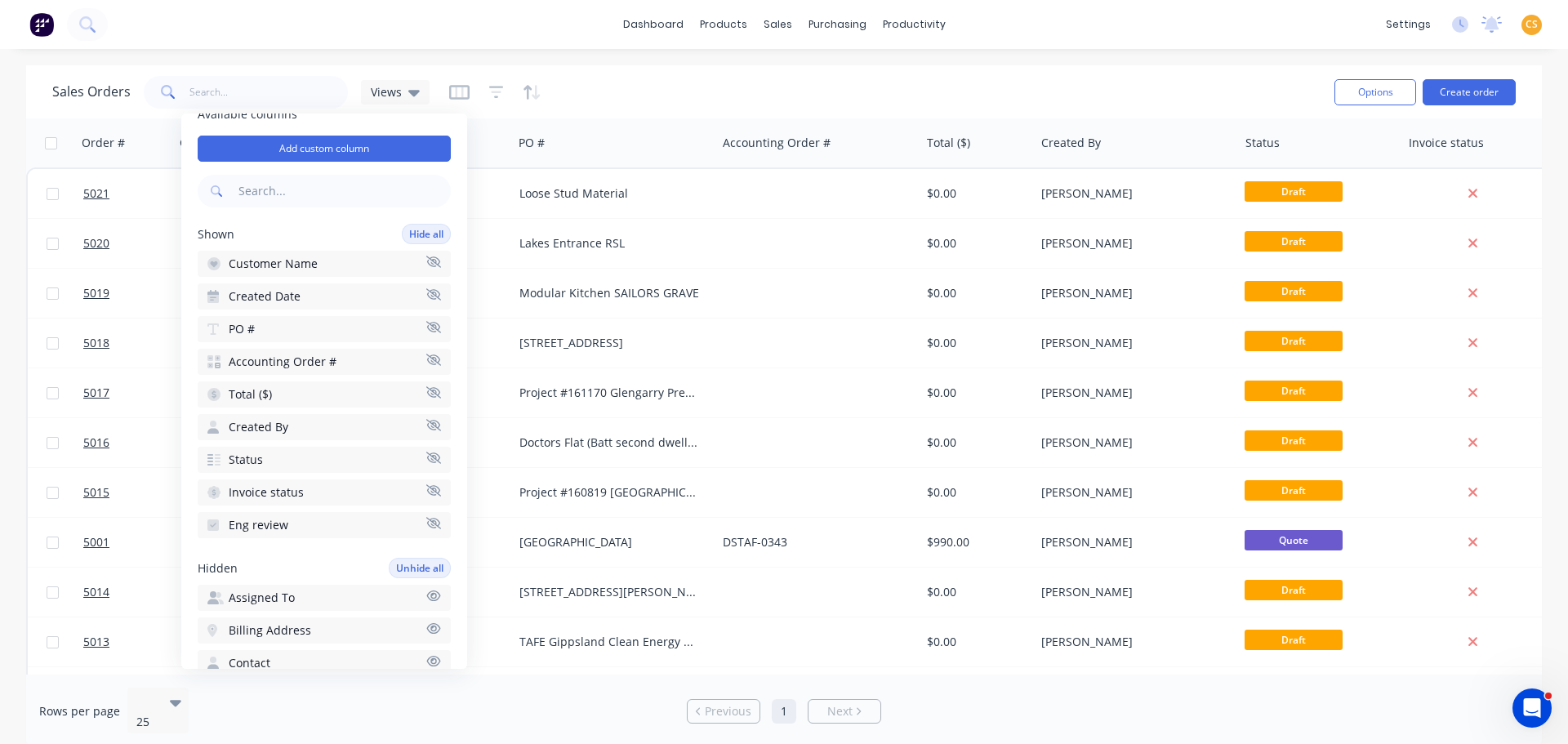
drag, startPoint x: 303, startPoint y: 524, endPoint x: 283, endPoint y: 524, distance: 20.0
click at [283, 524] on span "Eng review" at bounding box center [258, 525] width 60 height 16
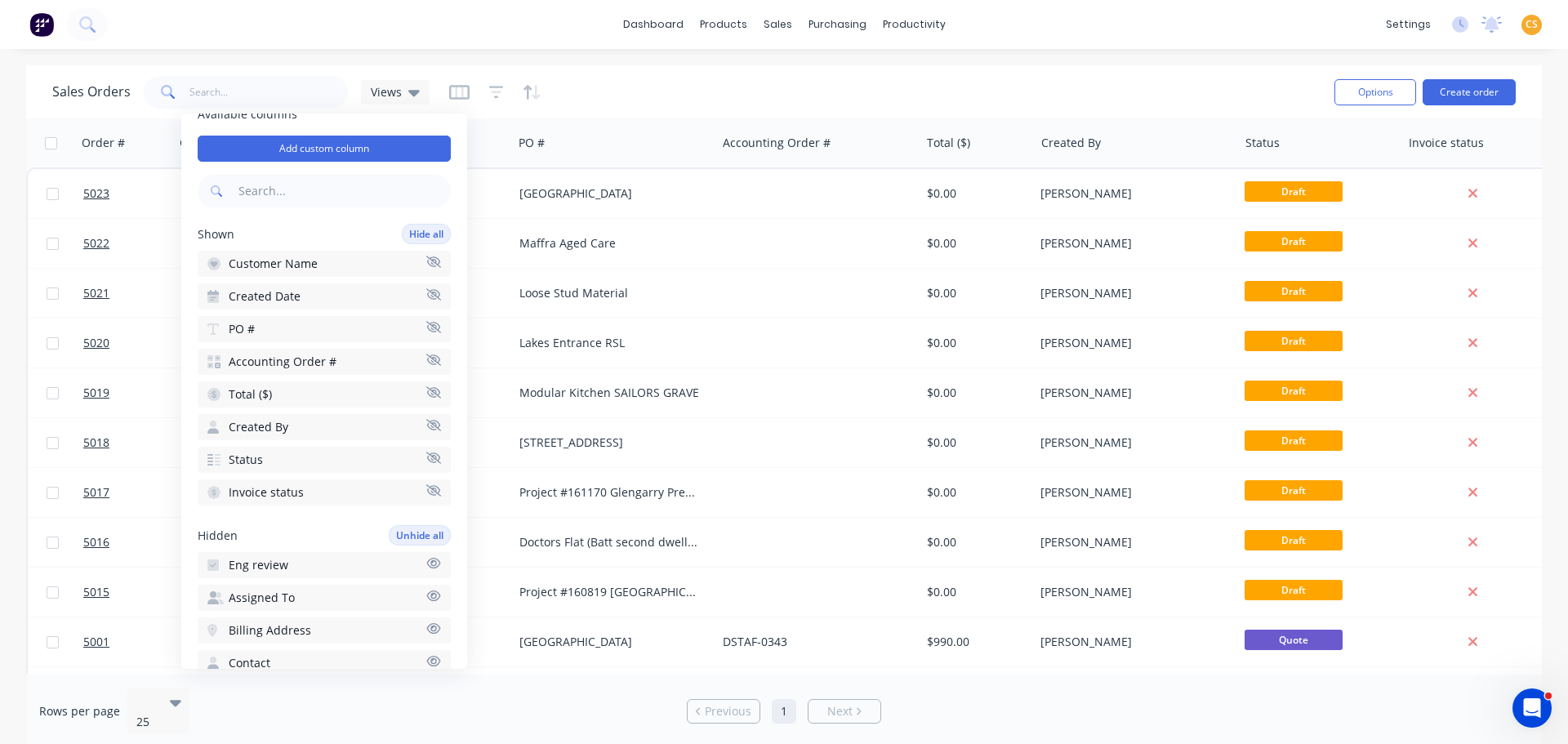
click at [427, 561] on icon "button" at bounding box center [433, 562] width 14 height 11
